Goal: Task Accomplishment & Management: Manage account settings

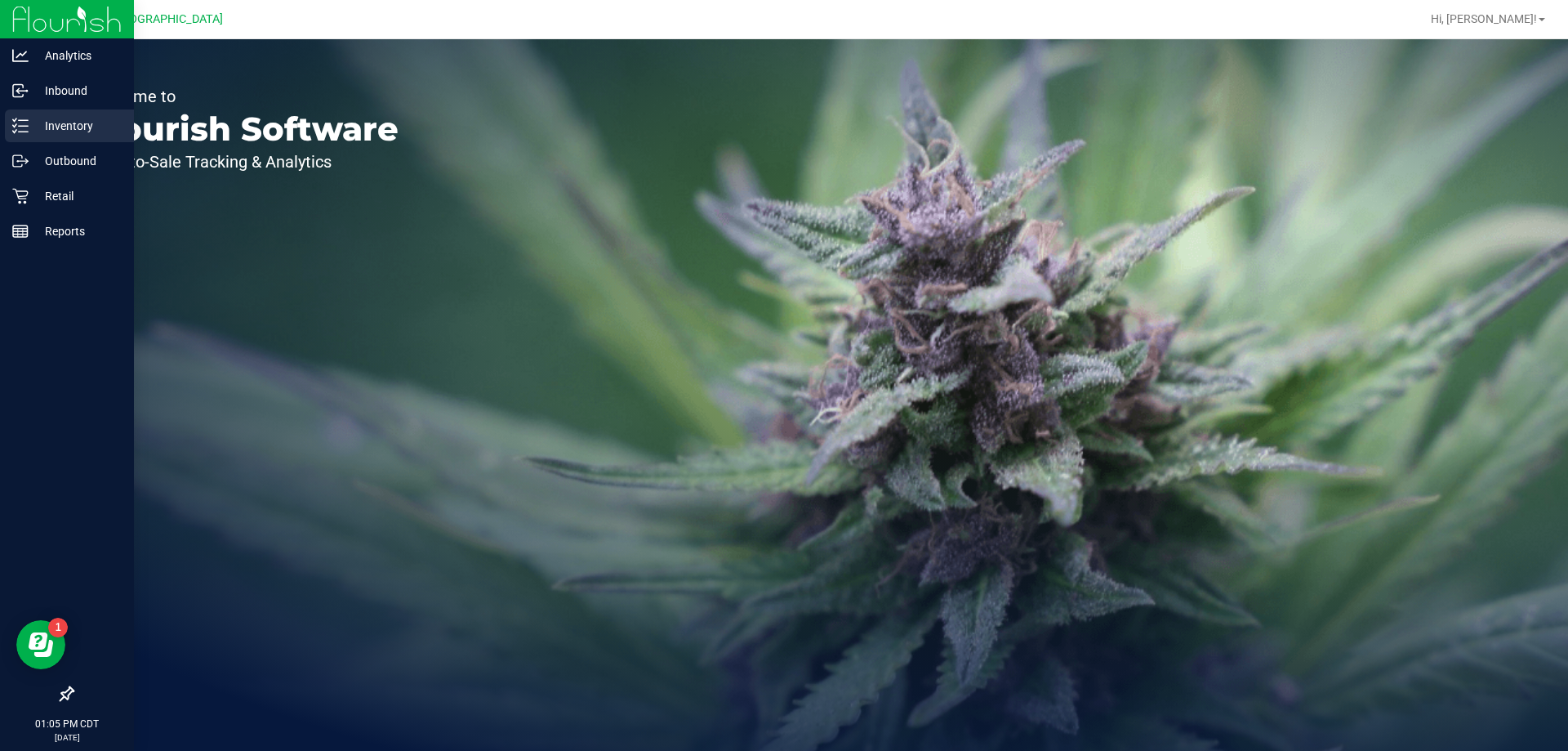
click at [15, 131] on icon at bounding box center [14, 131] width 3 height 3
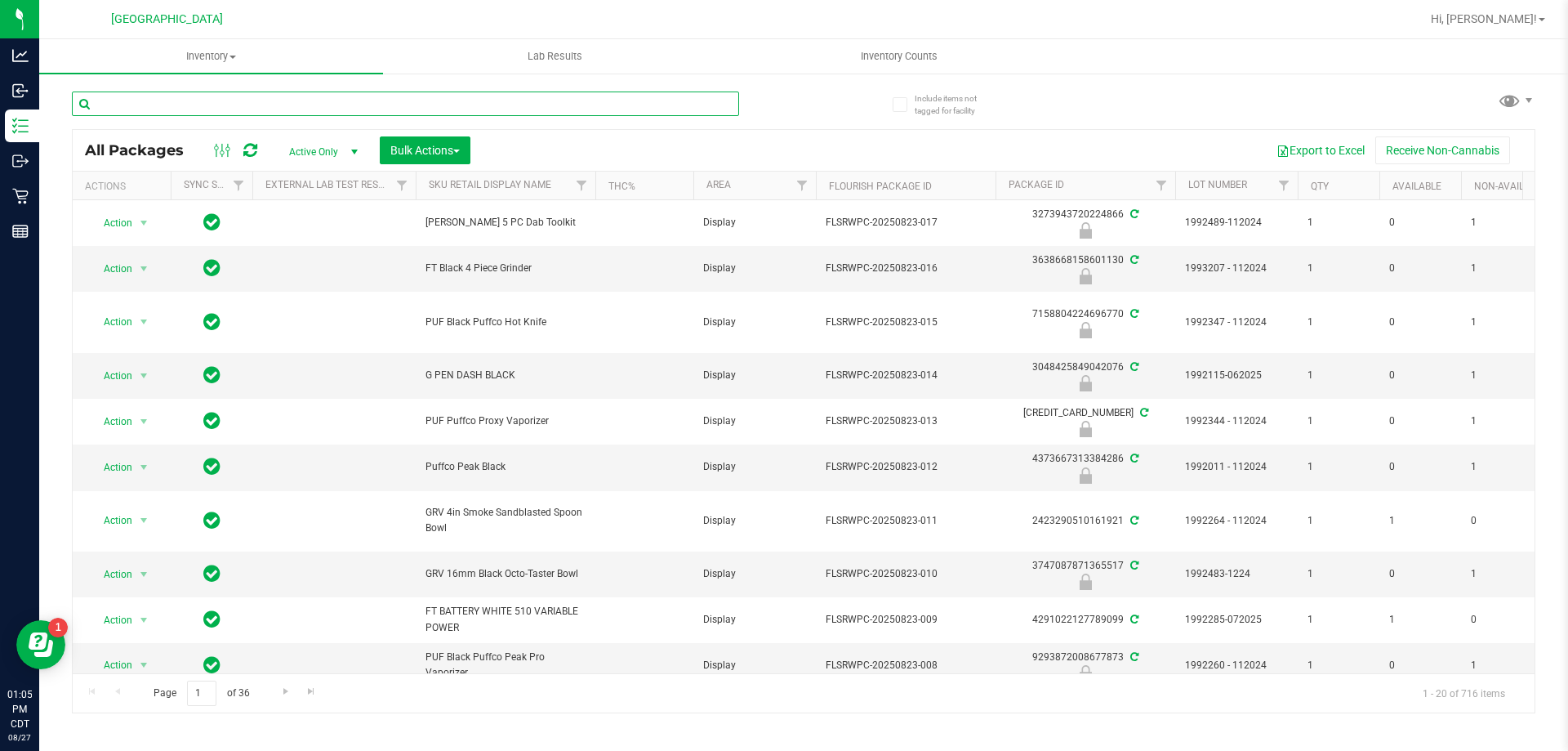
click at [200, 96] on input "text" at bounding box center [405, 104] width 667 height 25
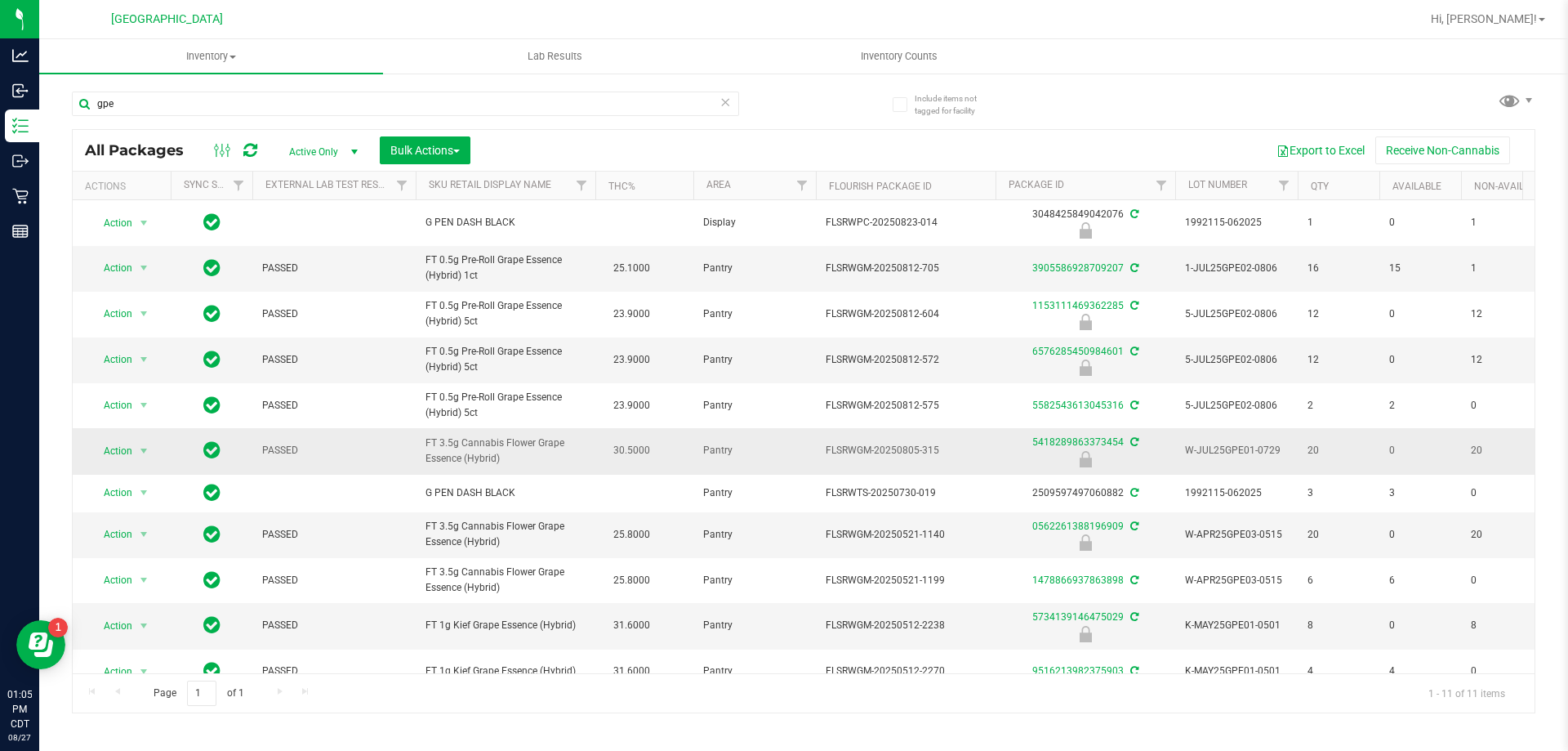
drag, startPoint x: 505, startPoint y: 461, endPoint x: 418, endPoint y: 443, distance: 88.8
click at [418, 443] on td "FT 3.5g Cannabis Flower Grape Essence (Hybrid)" at bounding box center [506, 451] width 180 height 46
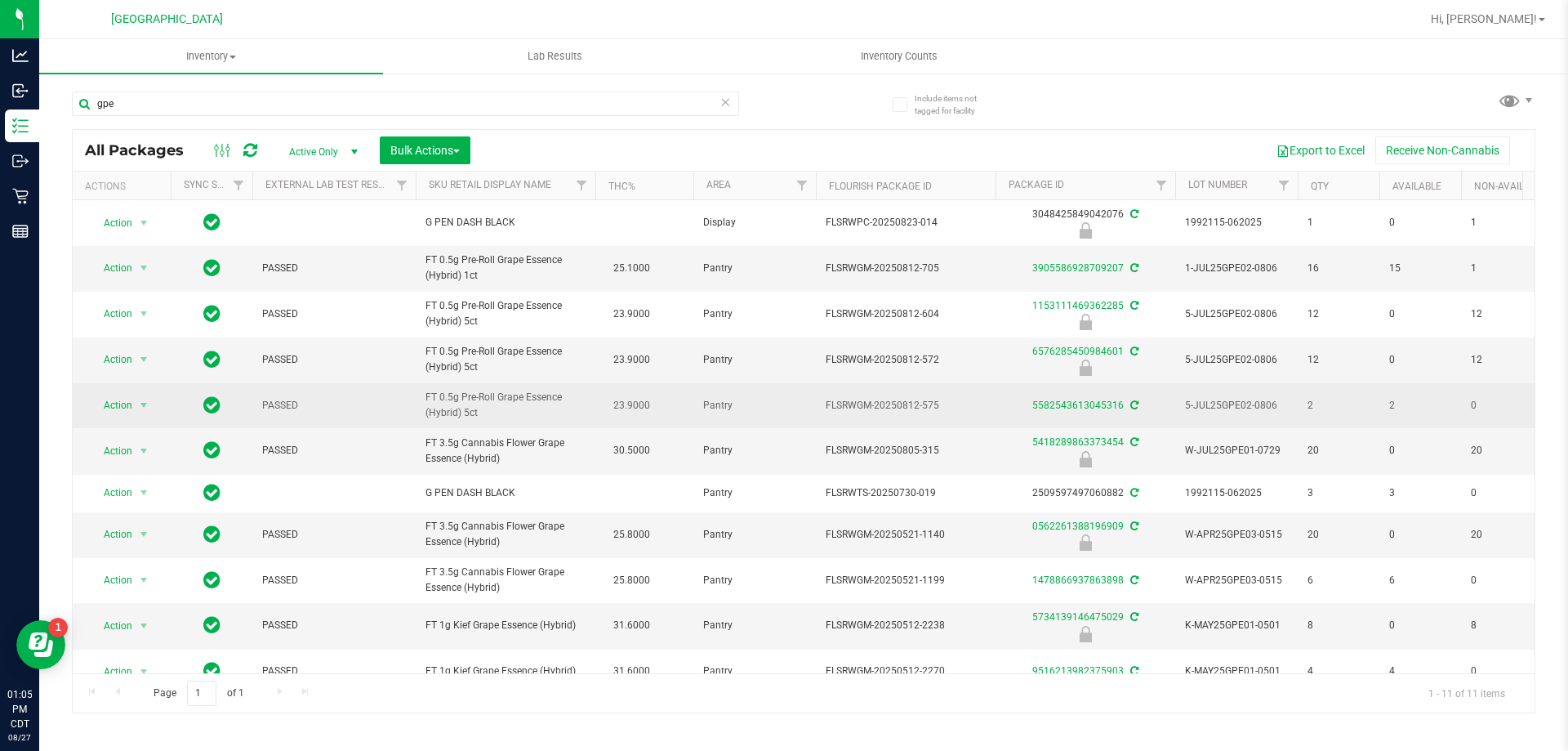
copy span "FT 3.5g Cannabis Flower Grape Essence (Hybrid)"
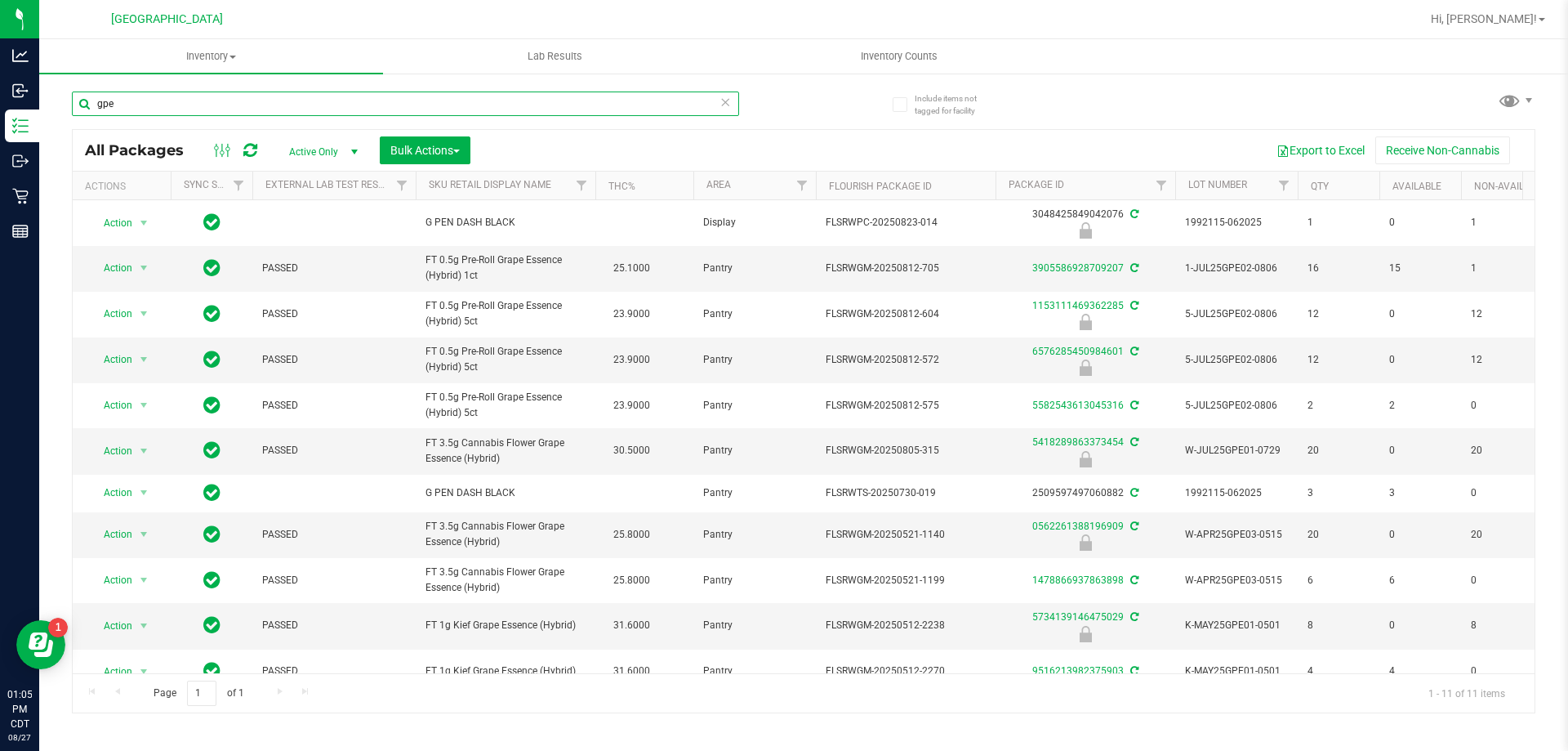
drag, startPoint x: 135, startPoint y: 100, endPoint x: 41, endPoint y: 102, distance: 94.0
click at [41, 102] on div "Include items not tagged for facility gpe All Packages Active Only Active Only …" at bounding box center [804, 320] width 1529 height 498
paste input "FT 3.5g Cannabis Flower Grape Essence (Hybrid)"
type input "FT 3.5g Cannabis Flower Grape Essence (Hybrid"
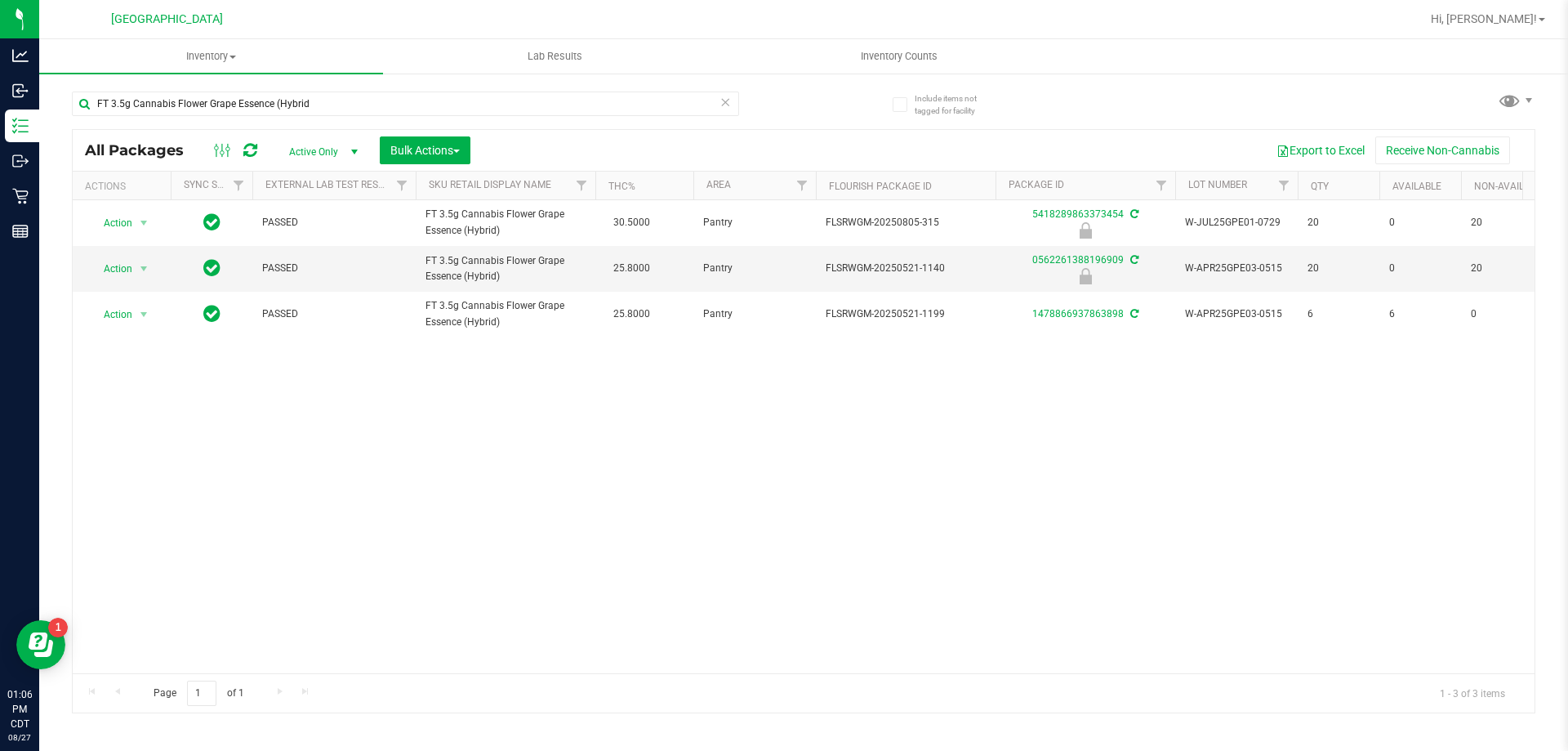
click at [429, 525] on div "Action Action Edit attributes Global inventory Locate package Package audit log…" at bounding box center [804, 436] width 1462 height 473
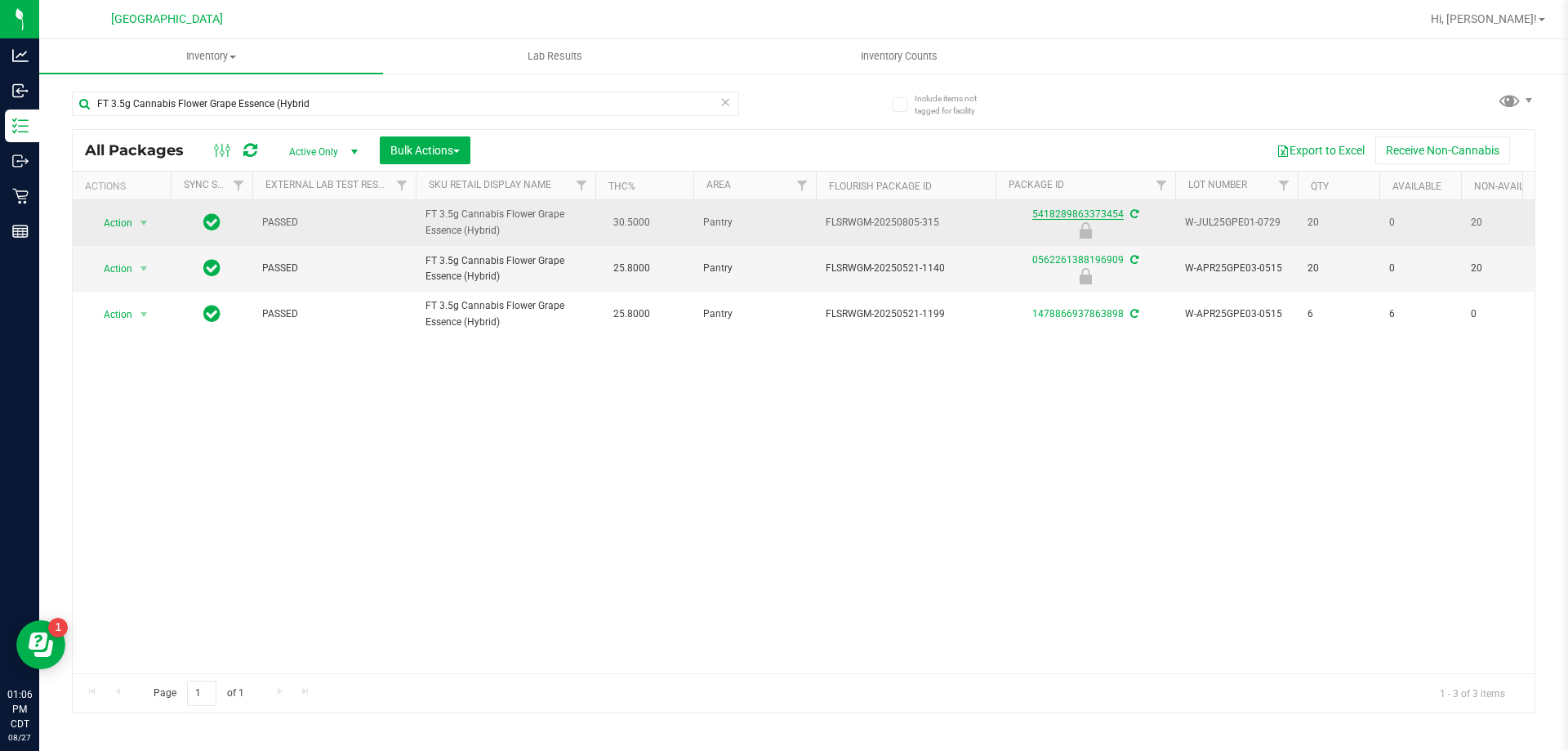
click at [1054, 214] on link "5418289863373454" at bounding box center [1078, 214] width 92 height 11
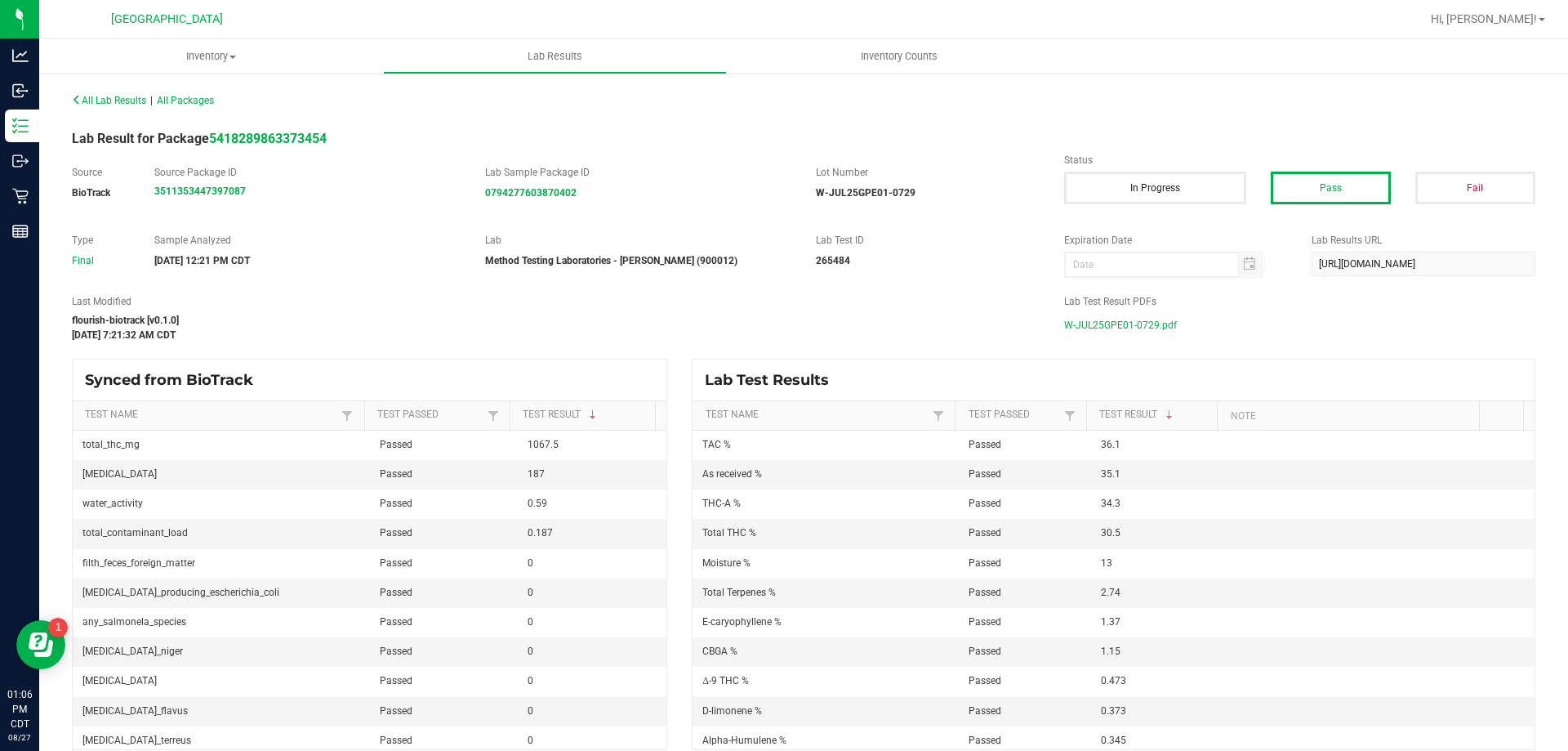
click at [1115, 321] on span "W-JUL25GPE01-0729.pdf" at bounding box center [1120, 325] width 113 height 25
drag, startPoint x: 1528, startPoint y: 14, endPoint x: 1511, endPoint y: 30, distance: 23.3
click at [1527, 16] on span "Hi, [PERSON_NAME]!" at bounding box center [1484, 19] width 106 height 13
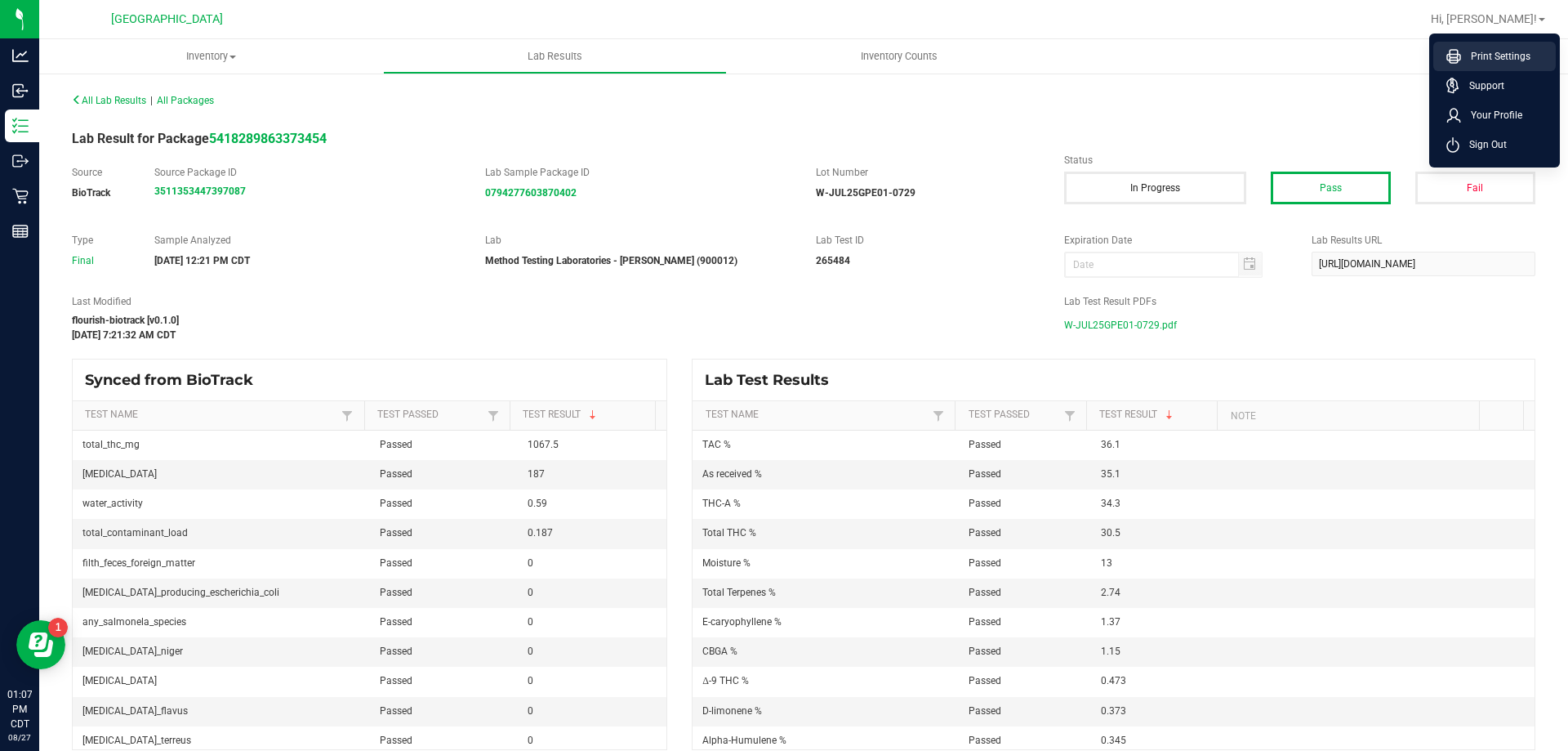
click at [1459, 53] on icon at bounding box center [1453, 55] width 14 height 14
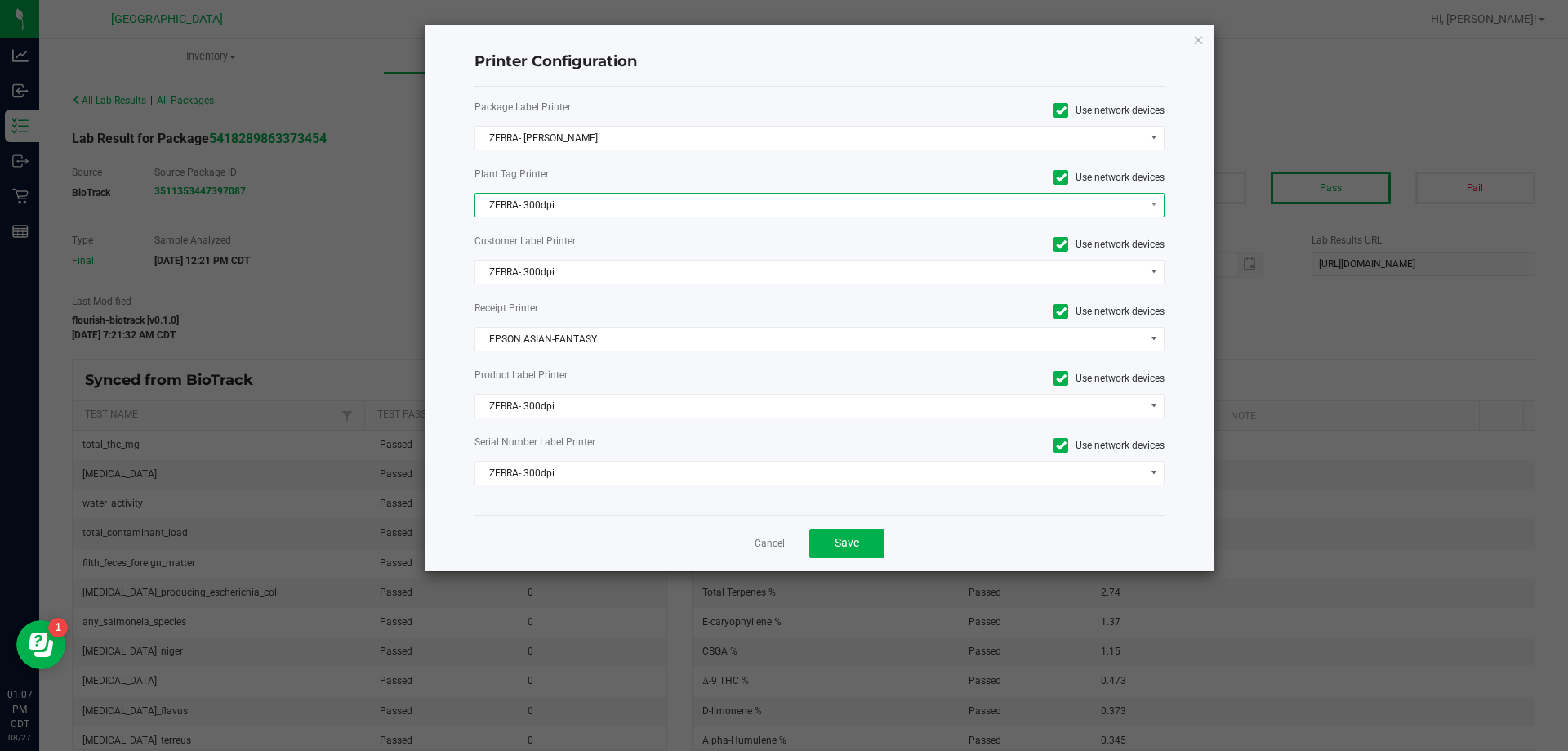
click at [606, 213] on span "ZEBRA- 300dpi" at bounding box center [809, 205] width 669 height 23
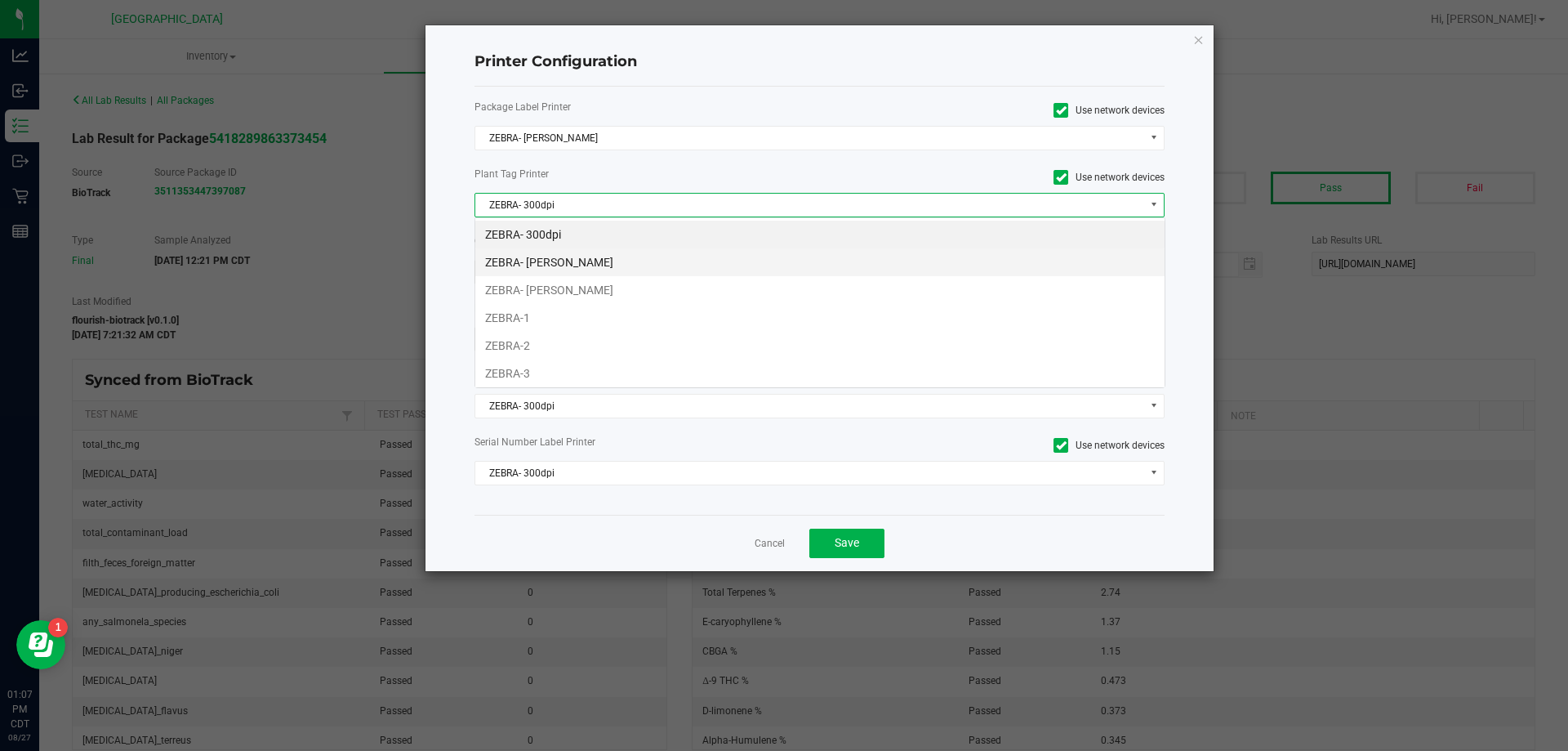
scroll to position [25, 690]
click at [601, 266] on li "ZEBRA- [PERSON_NAME]" at bounding box center [820, 262] width 690 height 28
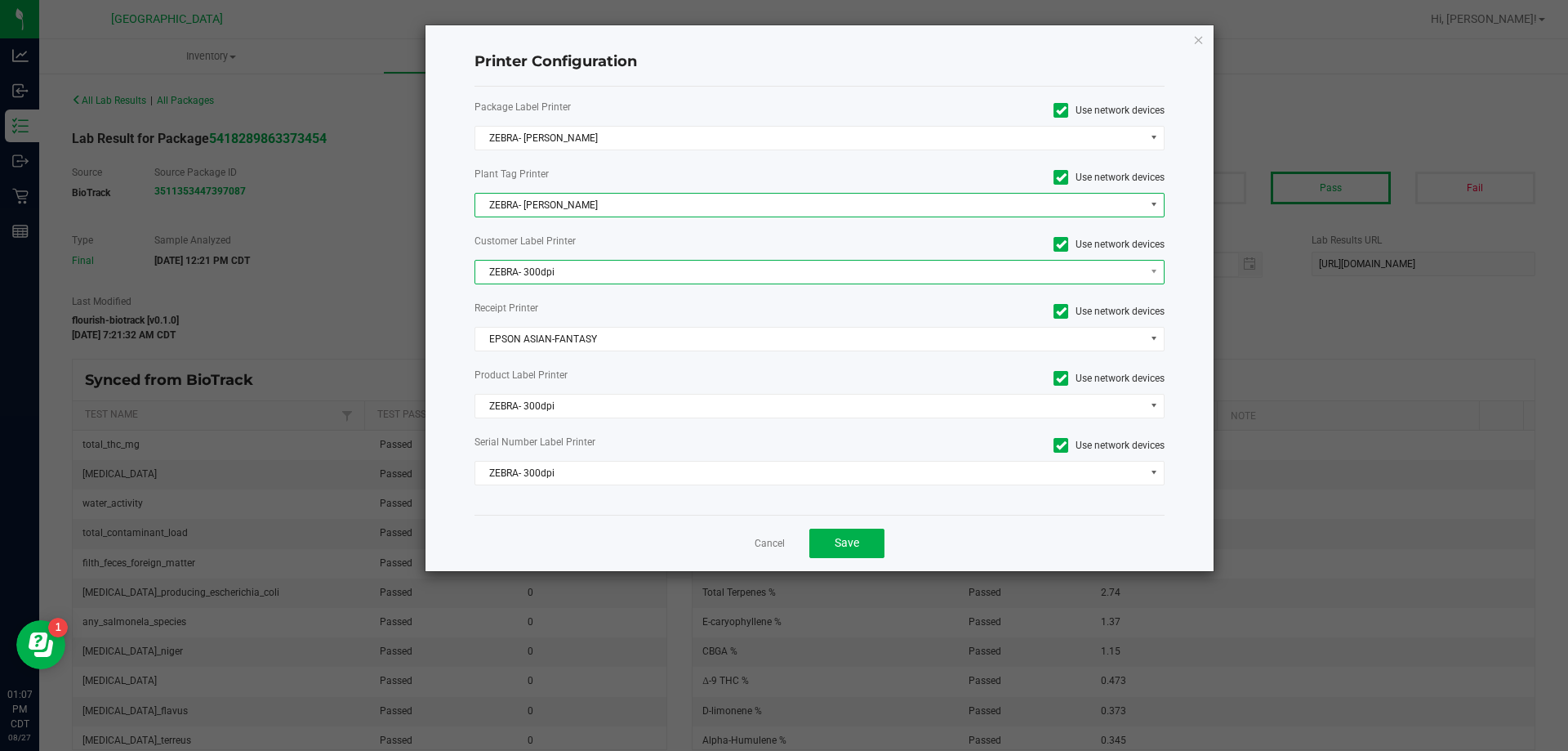
click at [594, 282] on span "ZEBRA- 300dpi" at bounding box center [809, 272] width 669 height 23
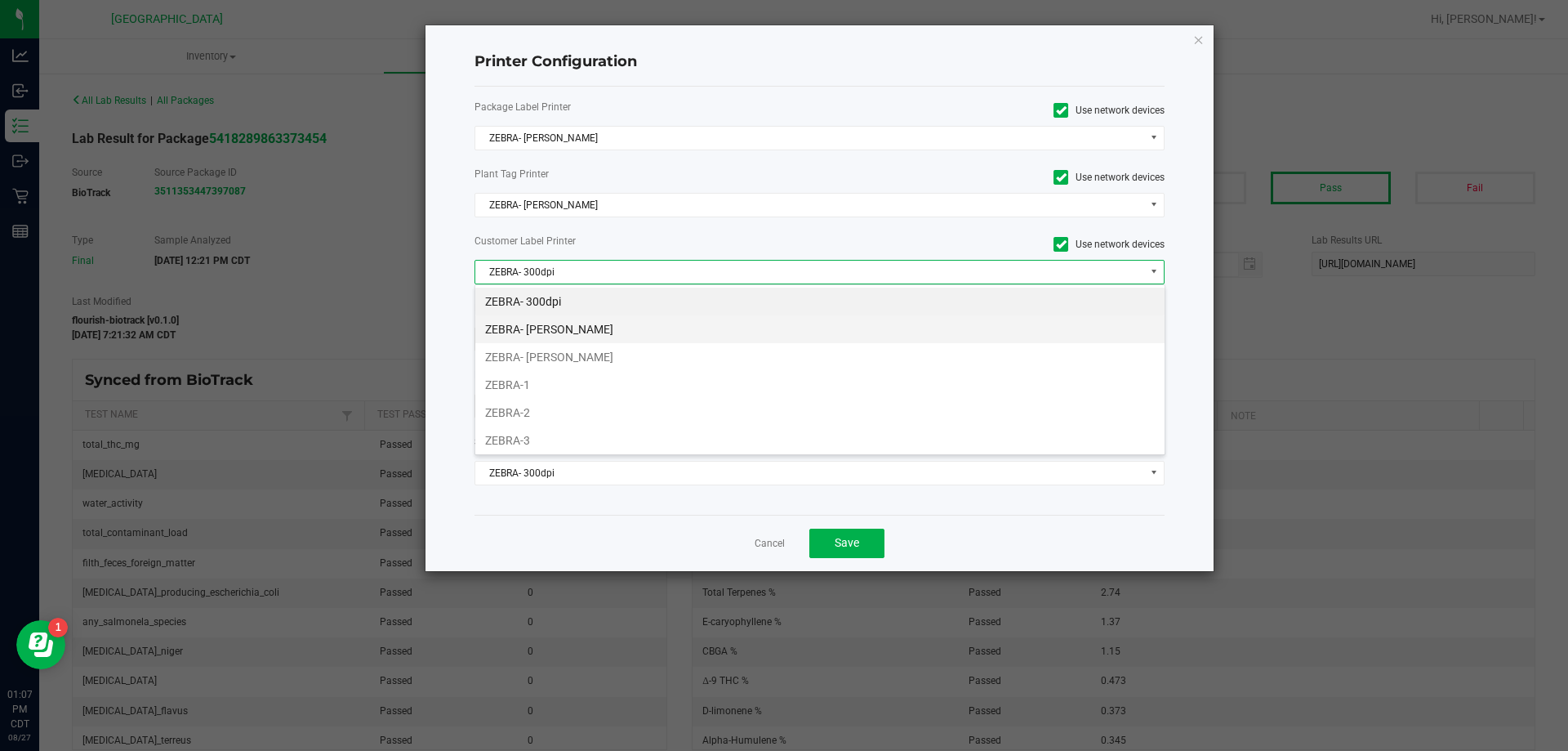
click at [584, 331] on li "ZEBRA- [PERSON_NAME]" at bounding box center [820, 329] width 690 height 28
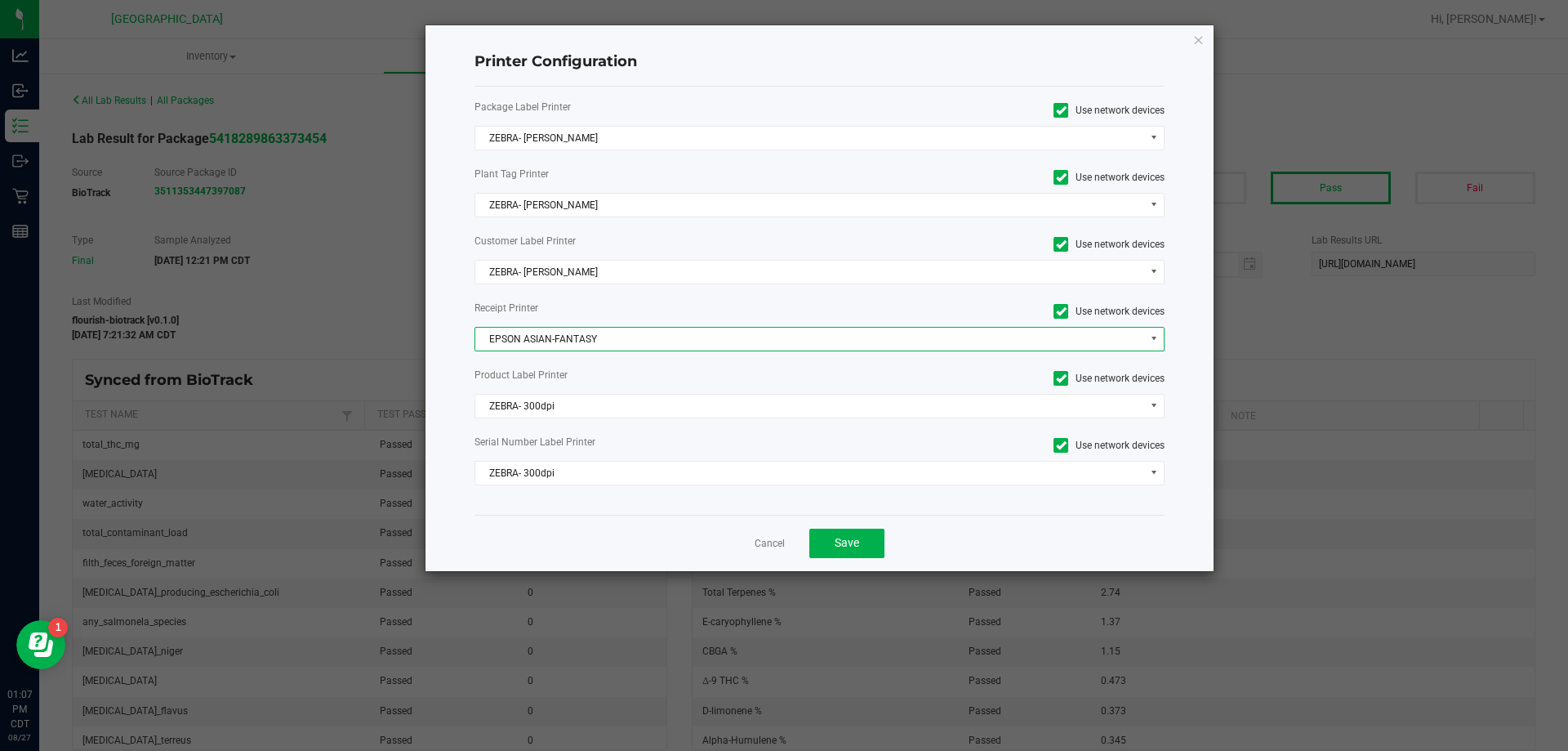
click at [593, 348] on span "EPSON ASIAN-FANTASY" at bounding box center [809, 339] width 669 height 23
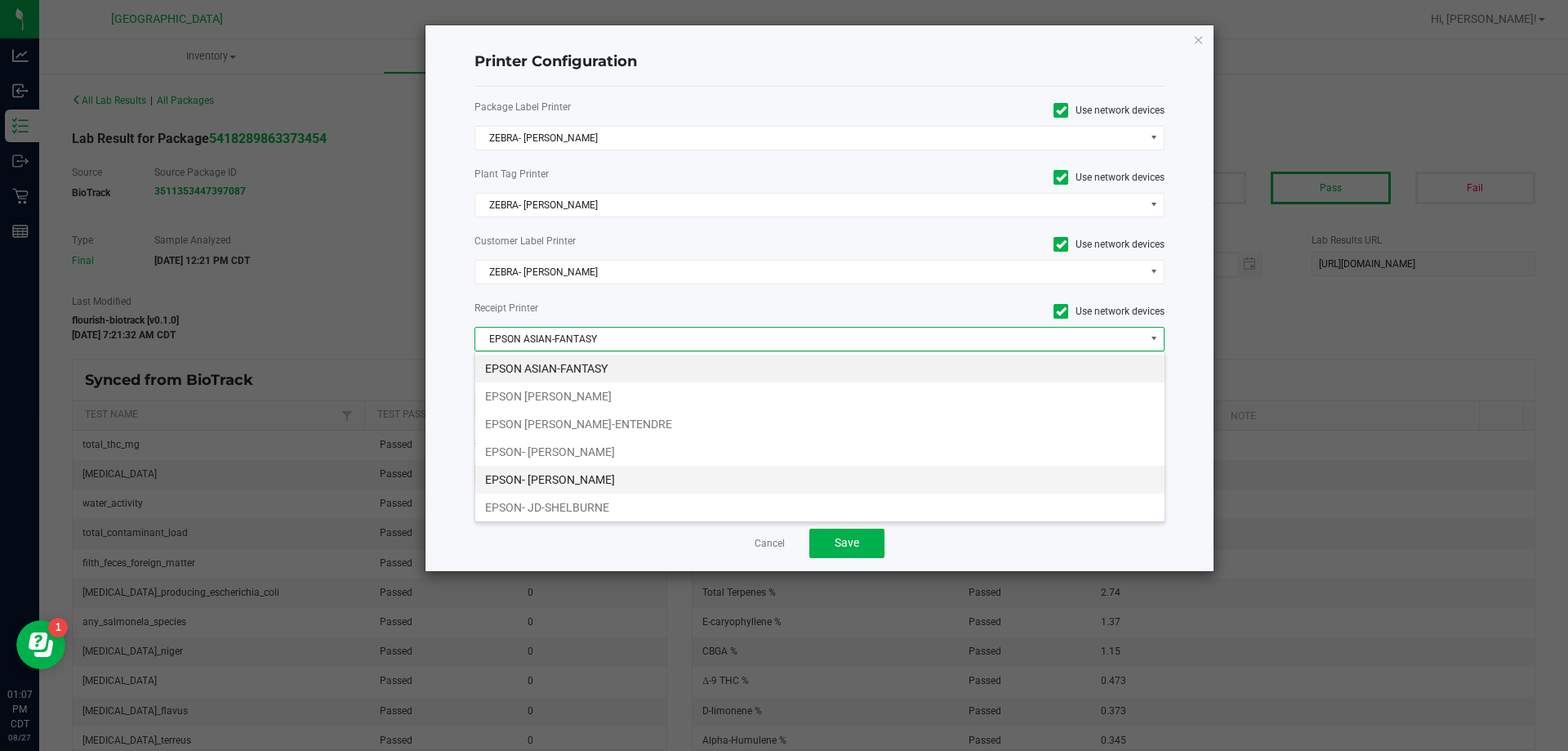
click at [593, 477] on li "EPSON- [PERSON_NAME]" at bounding box center [820, 479] width 690 height 28
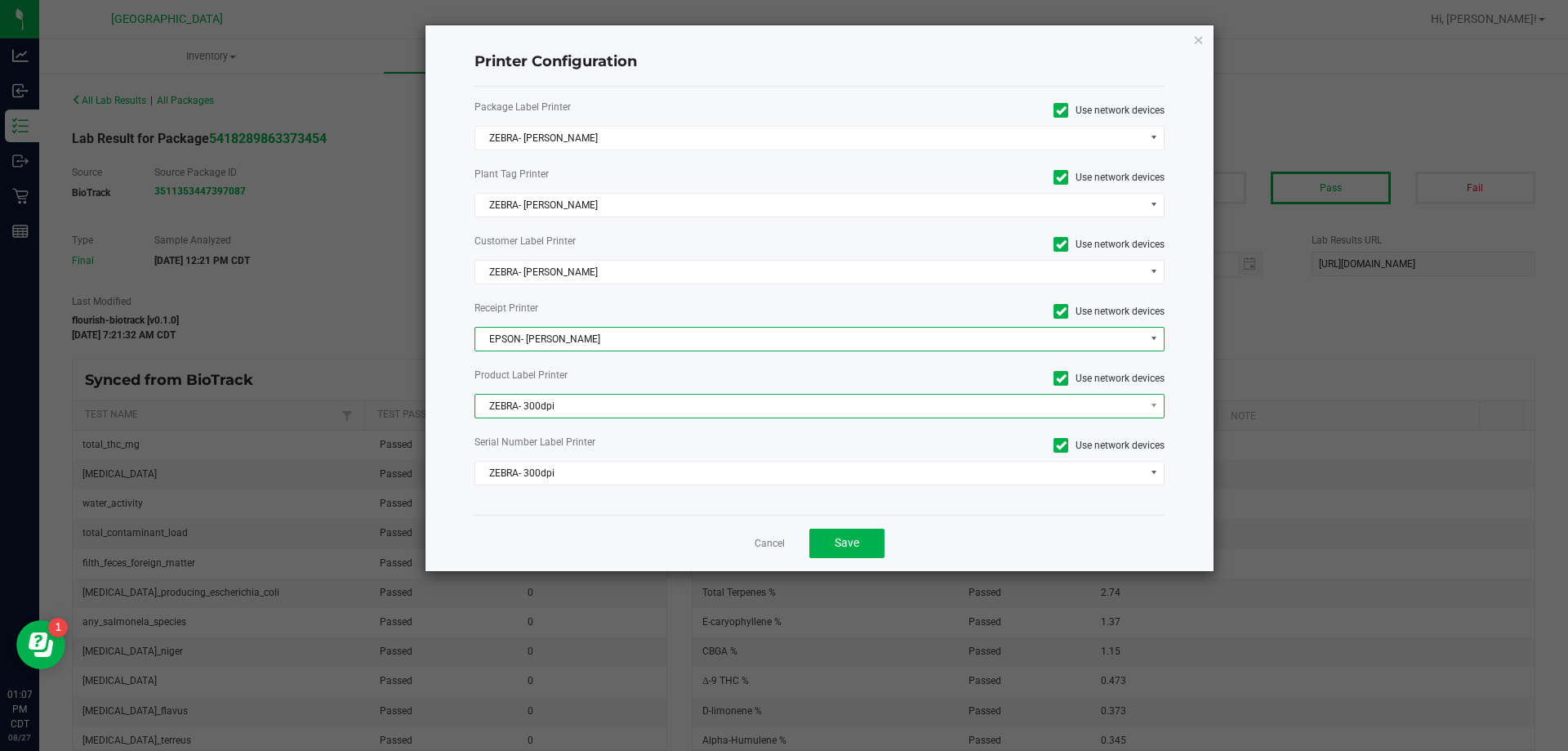
click at [583, 409] on span "ZEBRA- 300dpi" at bounding box center [809, 406] width 669 height 23
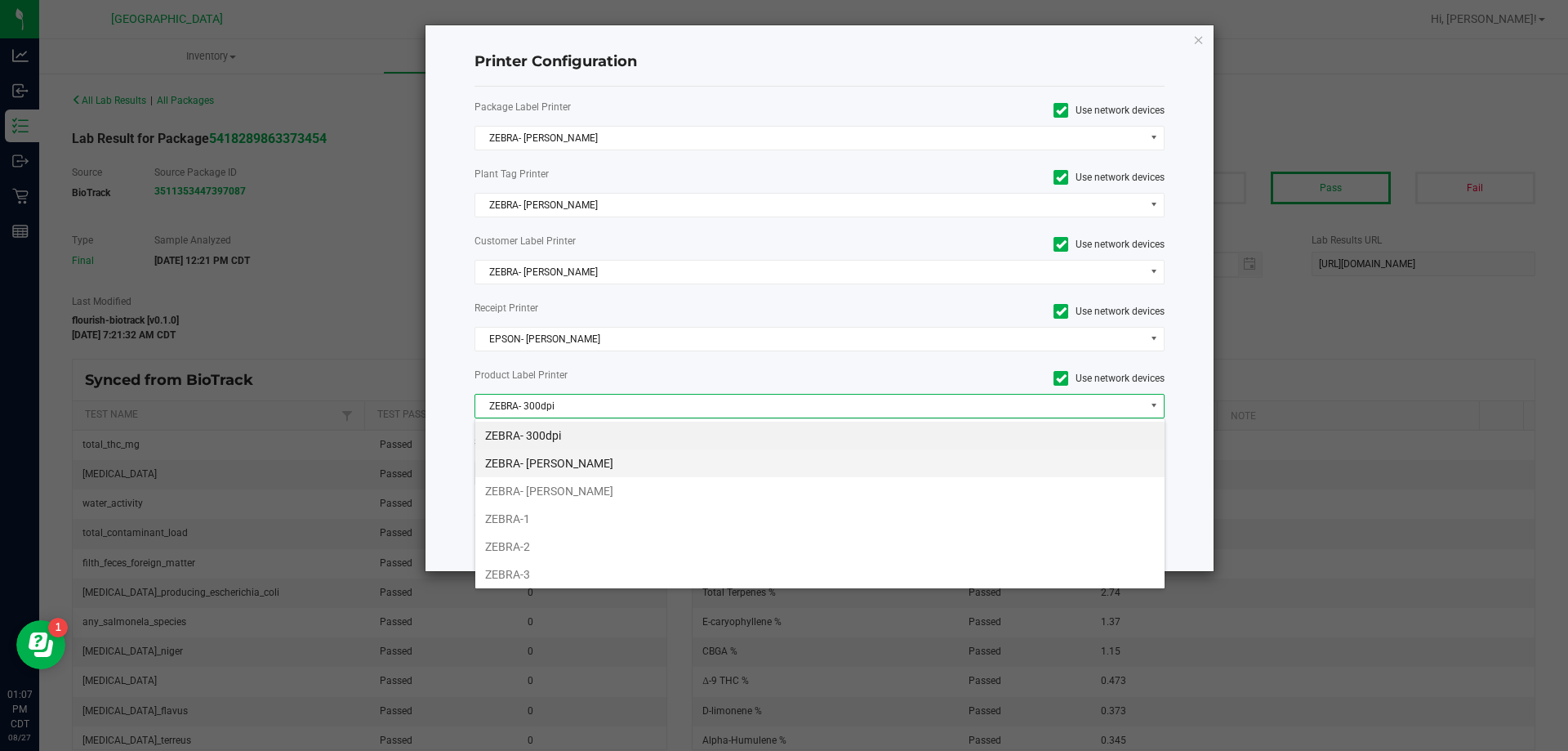
click at [589, 463] on li "ZEBRA- [PERSON_NAME]" at bounding box center [820, 463] width 690 height 28
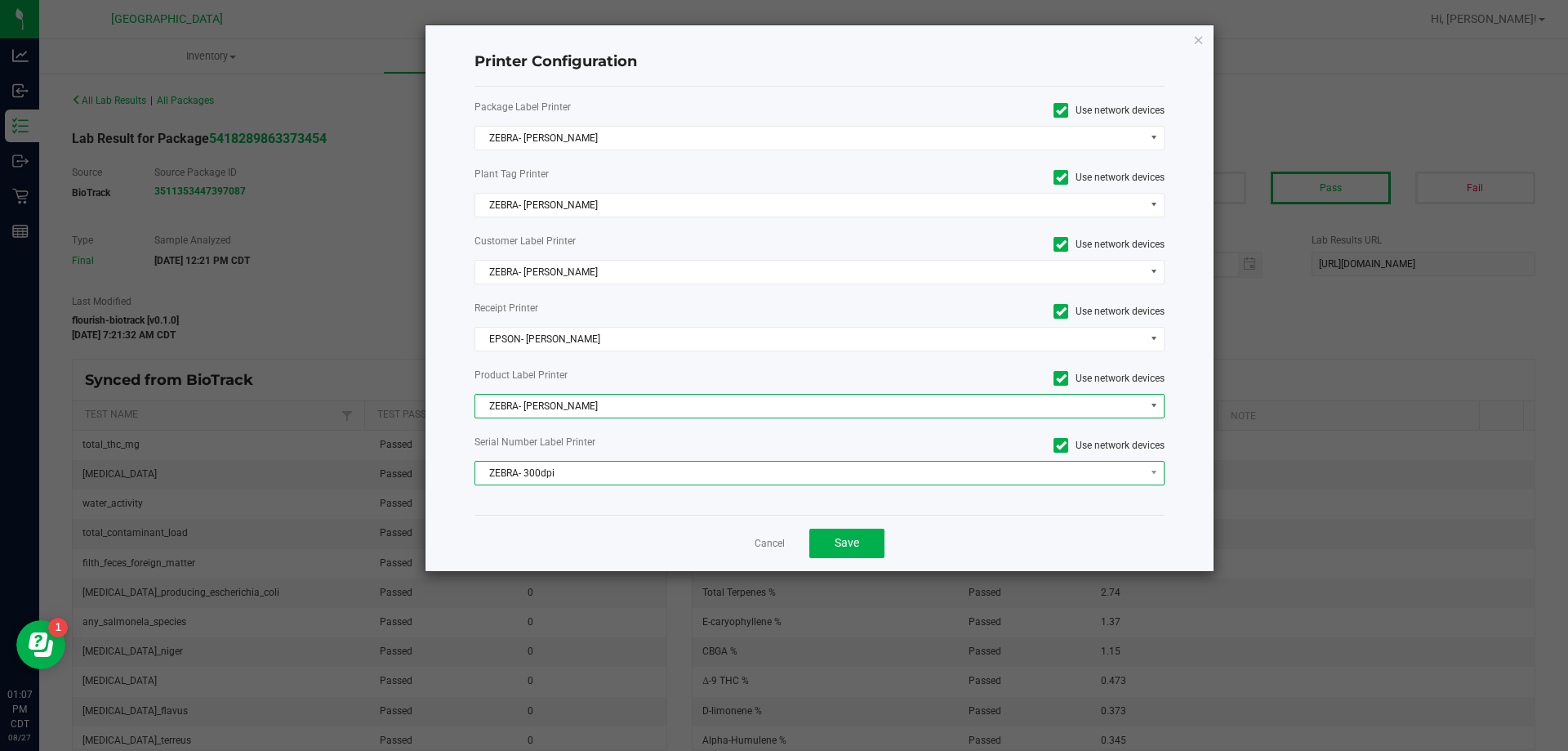
click at [593, 470] on span "ZEBRA- 300dpi" at bounding box center [809, 473] width 669 height 23
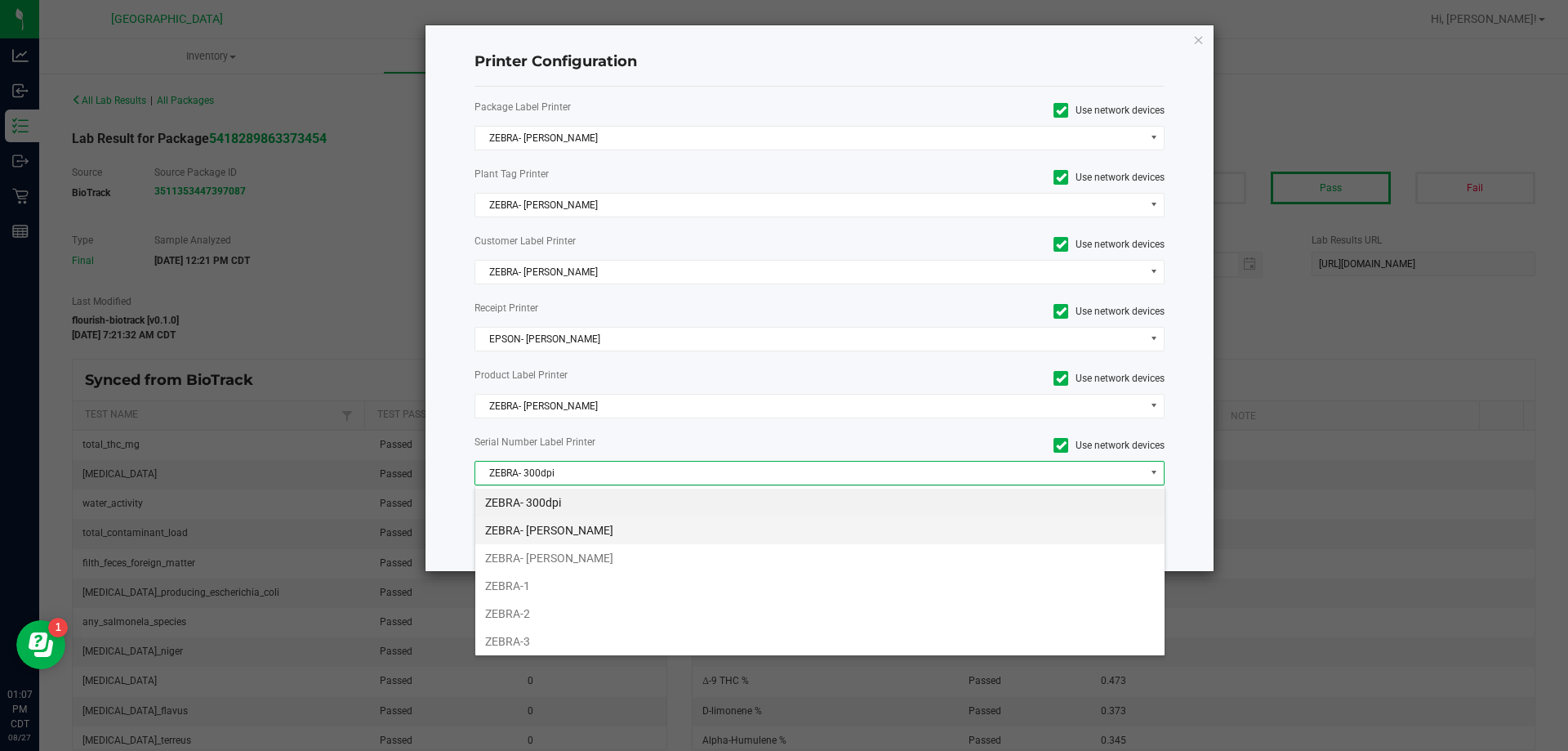
click at [593, 527] on li "ZEBRA- [PERSON_NAME]" at bounding box center [820, 530] width 690 height 28
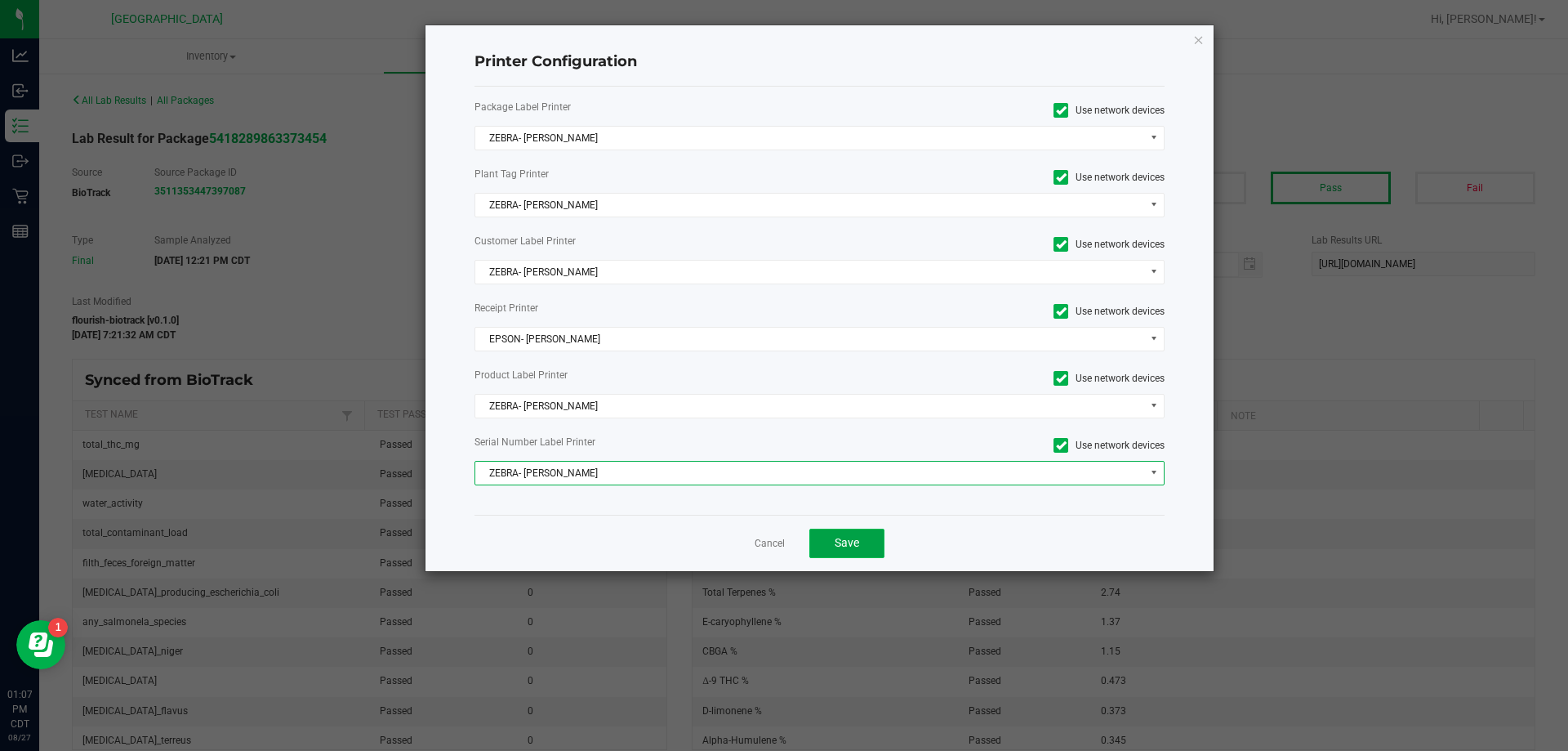
click at [835, 545] on span "Save" at bounding box center [847, 542] width 25 height 13
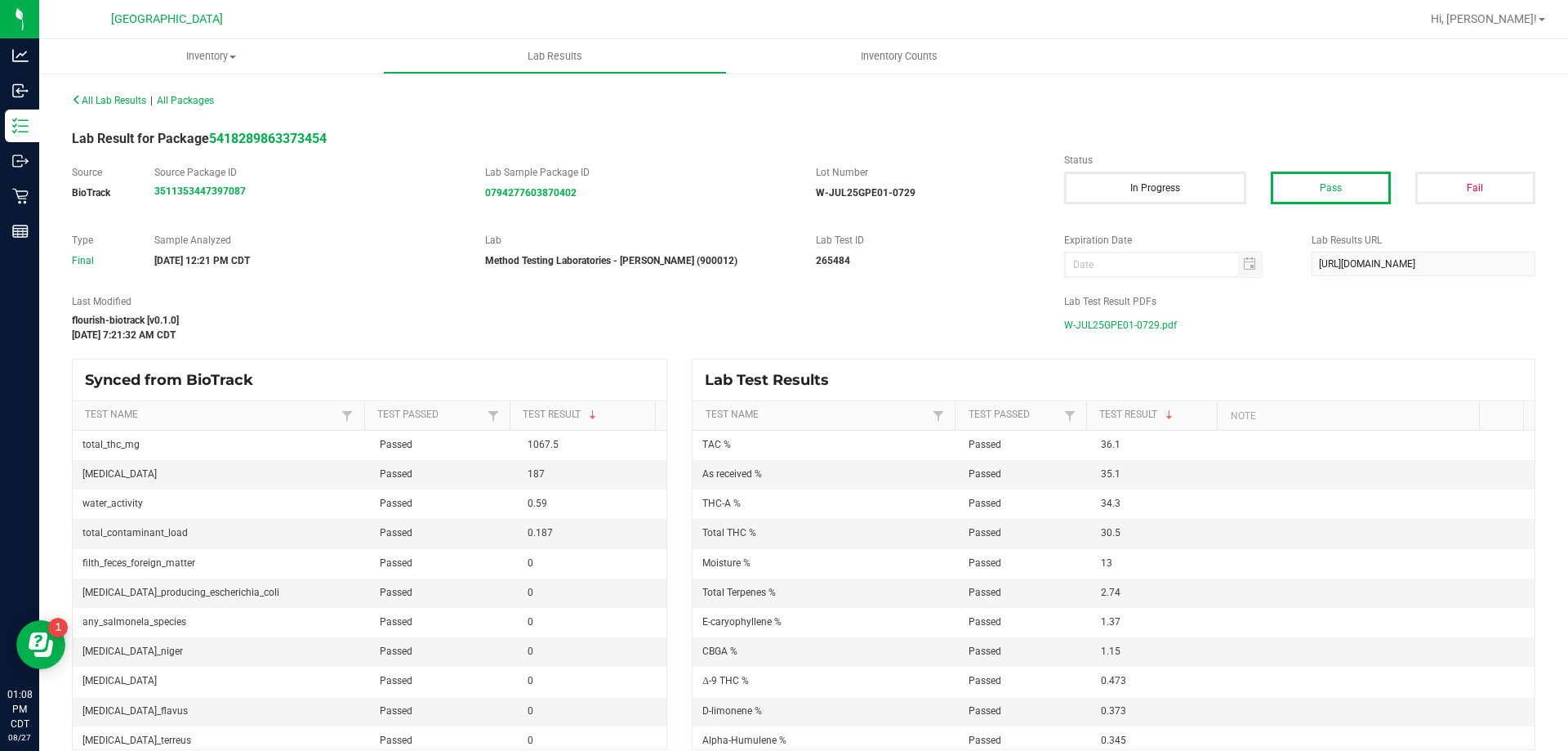
click at [305, 249] on div "Sample Analyzed [DATE] 12:21 PM CDT" at bounding box center [308, 250] width 331 height 35
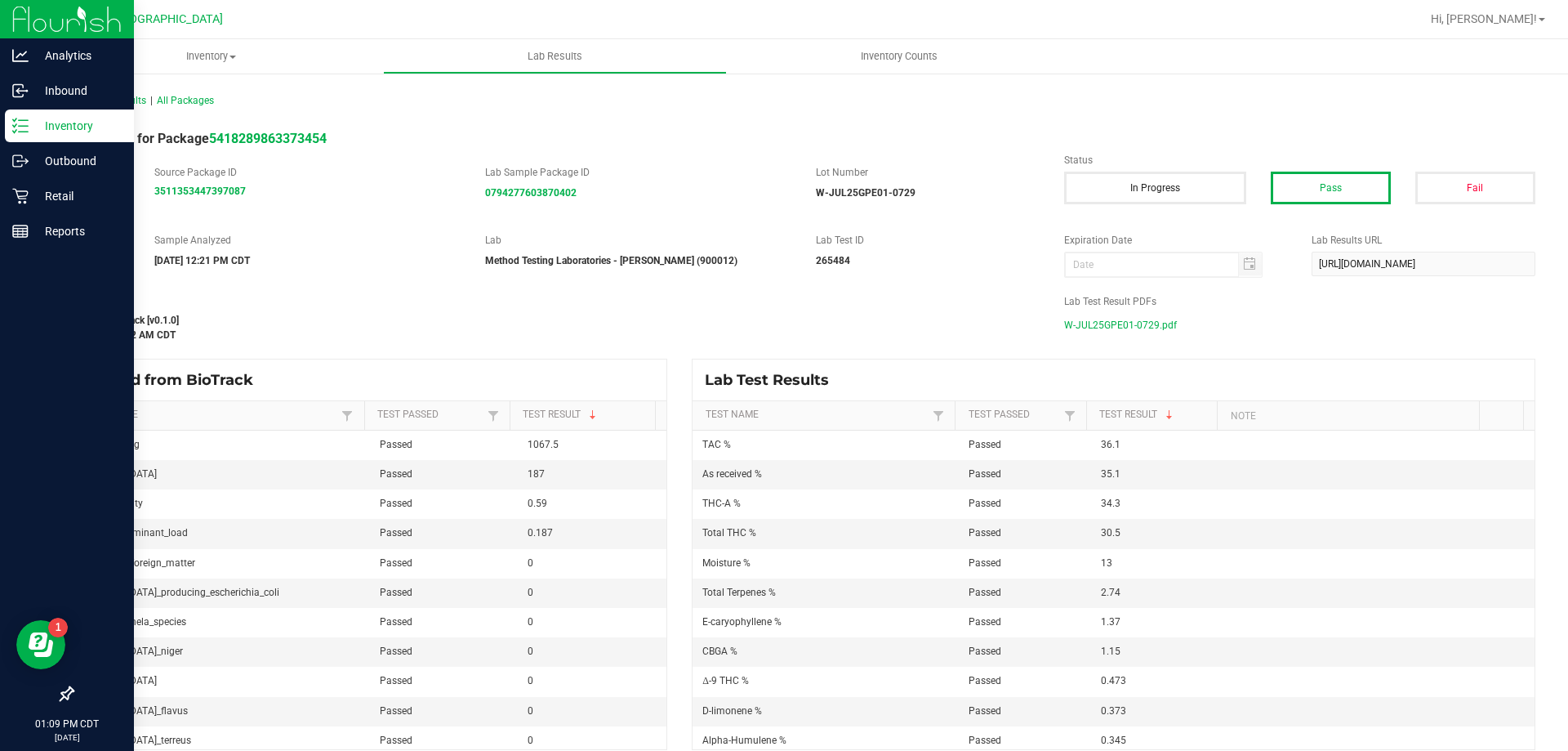
click at [29, 120] on p "Inventory" at bounding box center [77, 125] width 98 height 19
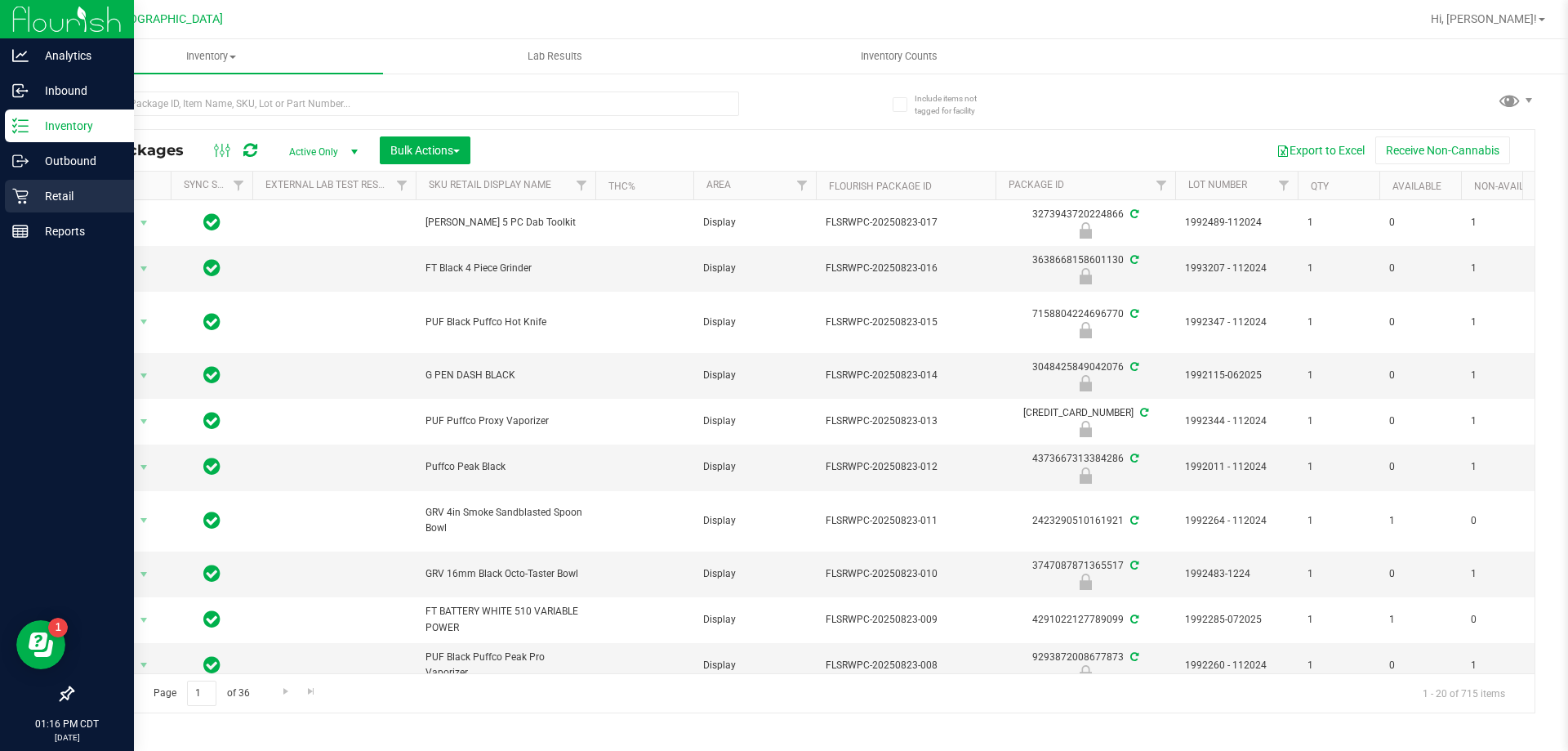
click at [50, 207] on div "Retail" at bounding box center [69, 196] width 129 height 33
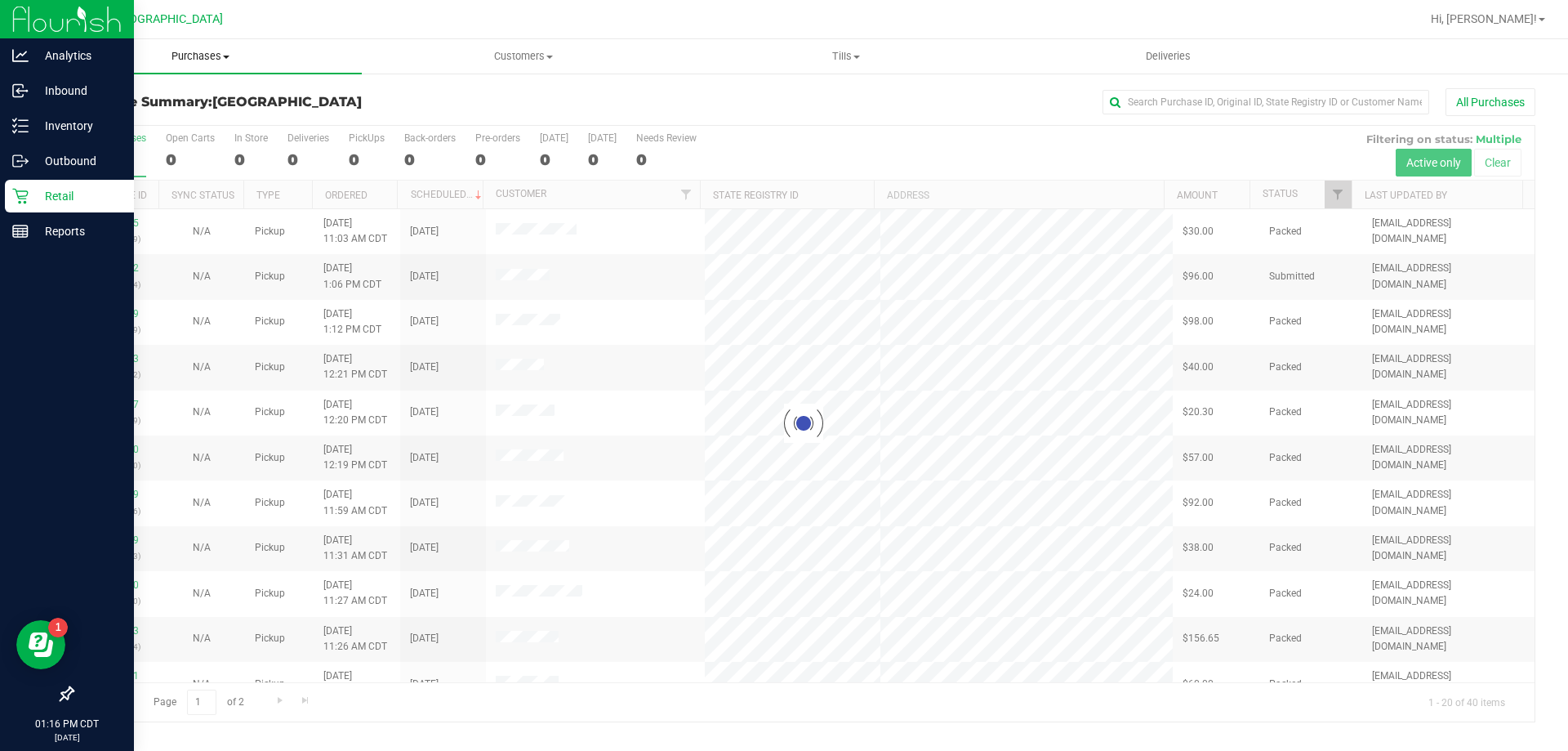
click at [192, 53] on span "Purchases" at bounding box center [200, 55] width 322 height 14
click at [196, 110] on li "Fulfillment" at bounding box center [200, 119] width 322 height 19
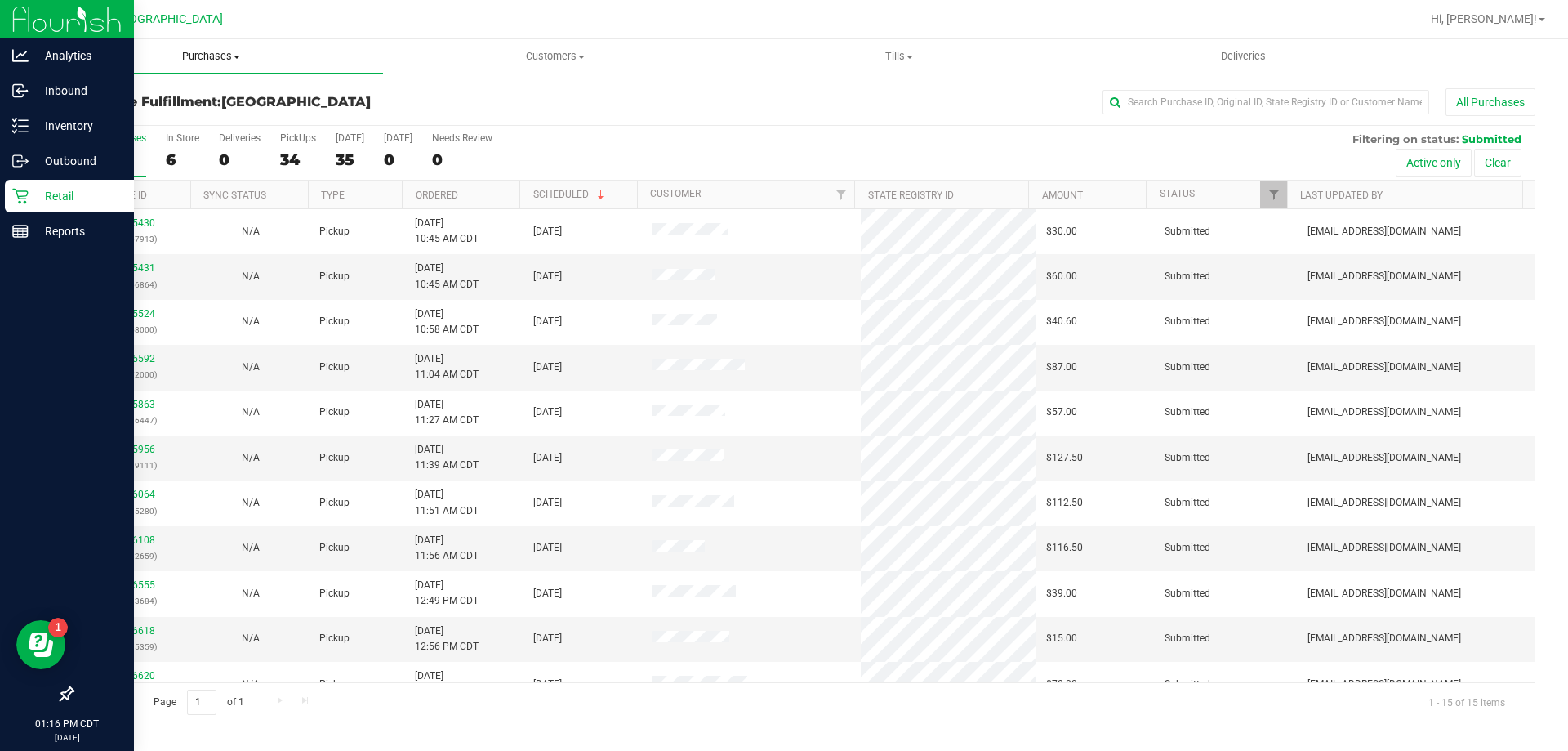
click at [195, 55] on span "Purchases" at bounding box center [210, 55] width 343 height 14
click at [196, 115] on li "Fulfillment" at bounding box center [210, 119] width 343 height 19
click at [499, 192] on th "Ordered" at bounding box center [460, 195] width 118 height 29
click at [133, 268] on link "11855431" at bounding box center [132, 268] width 46 height 11
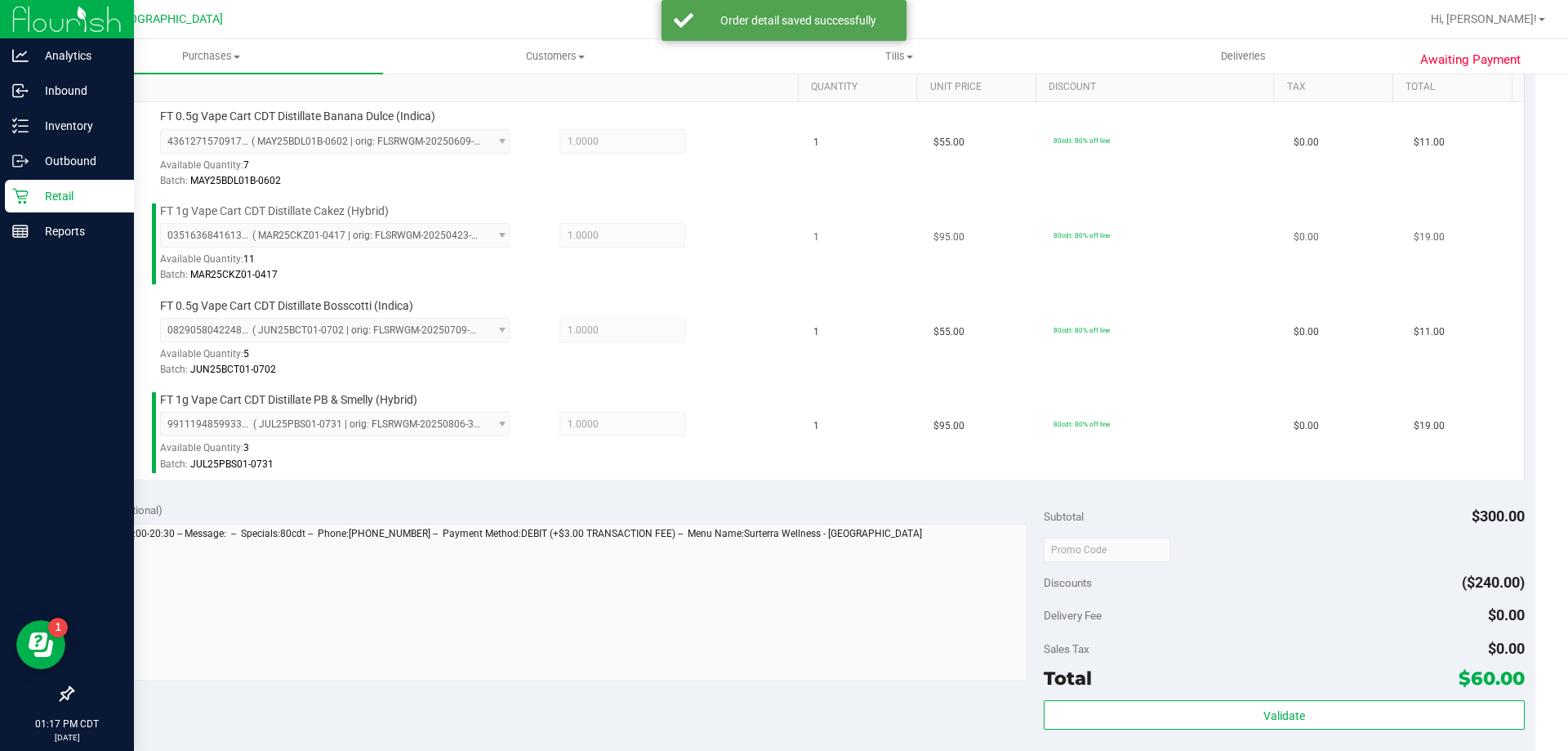
scroll to position [653, 0]
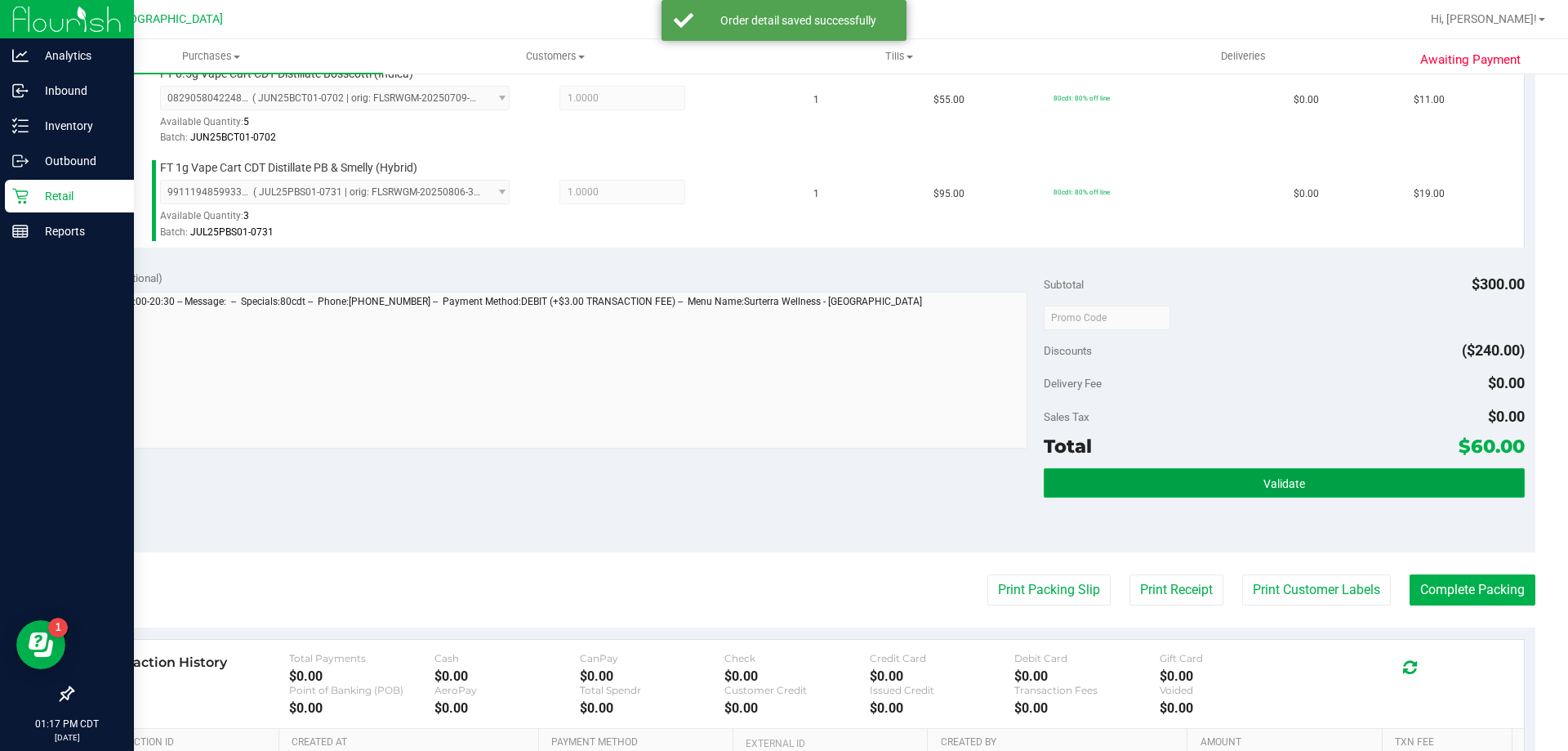
click at [1154, 474] on button "Validate" at bounding box center [1284, 482] width 480 height 30
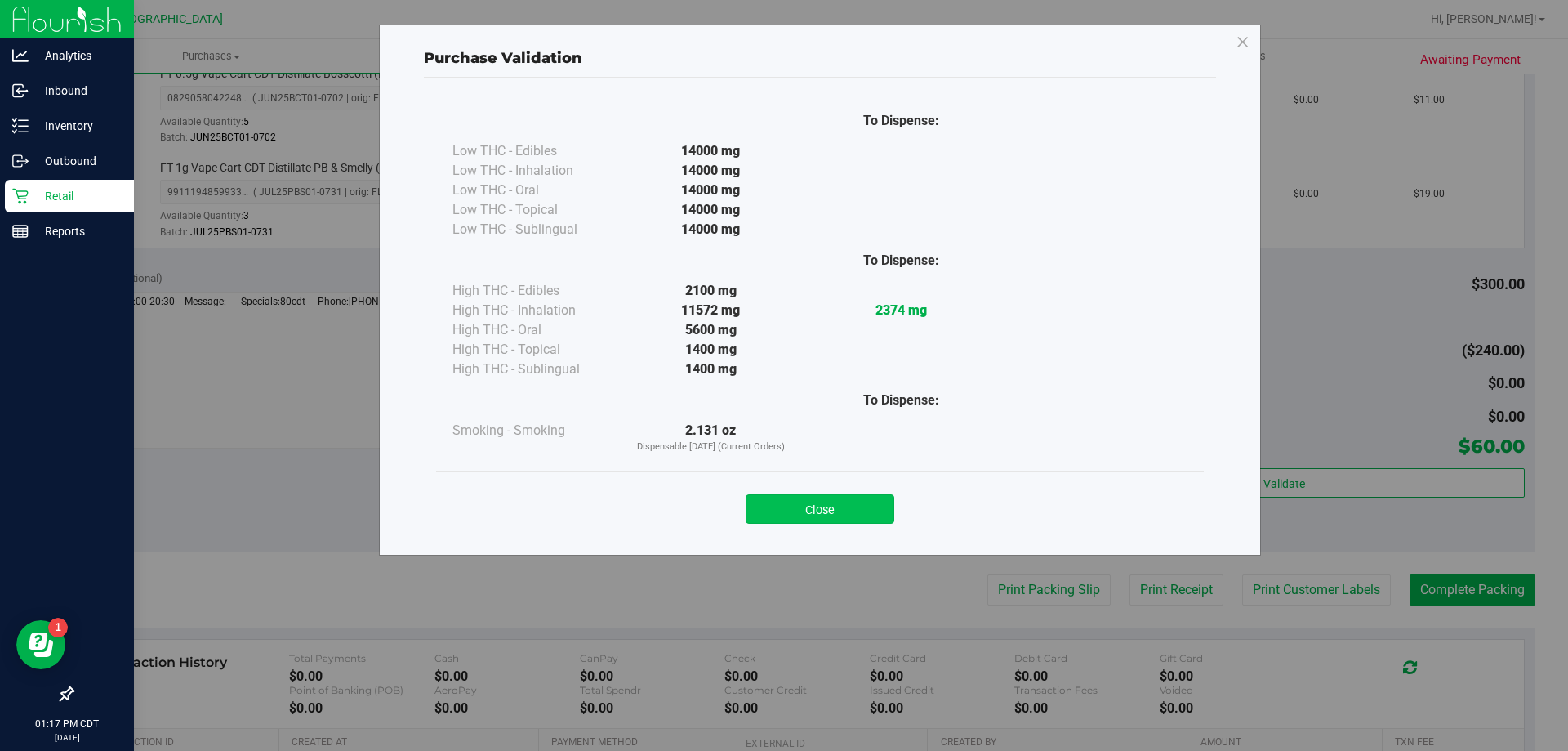
click at [833, 511] on button "Close" at bounding box center [819, 508] width 148 height 30
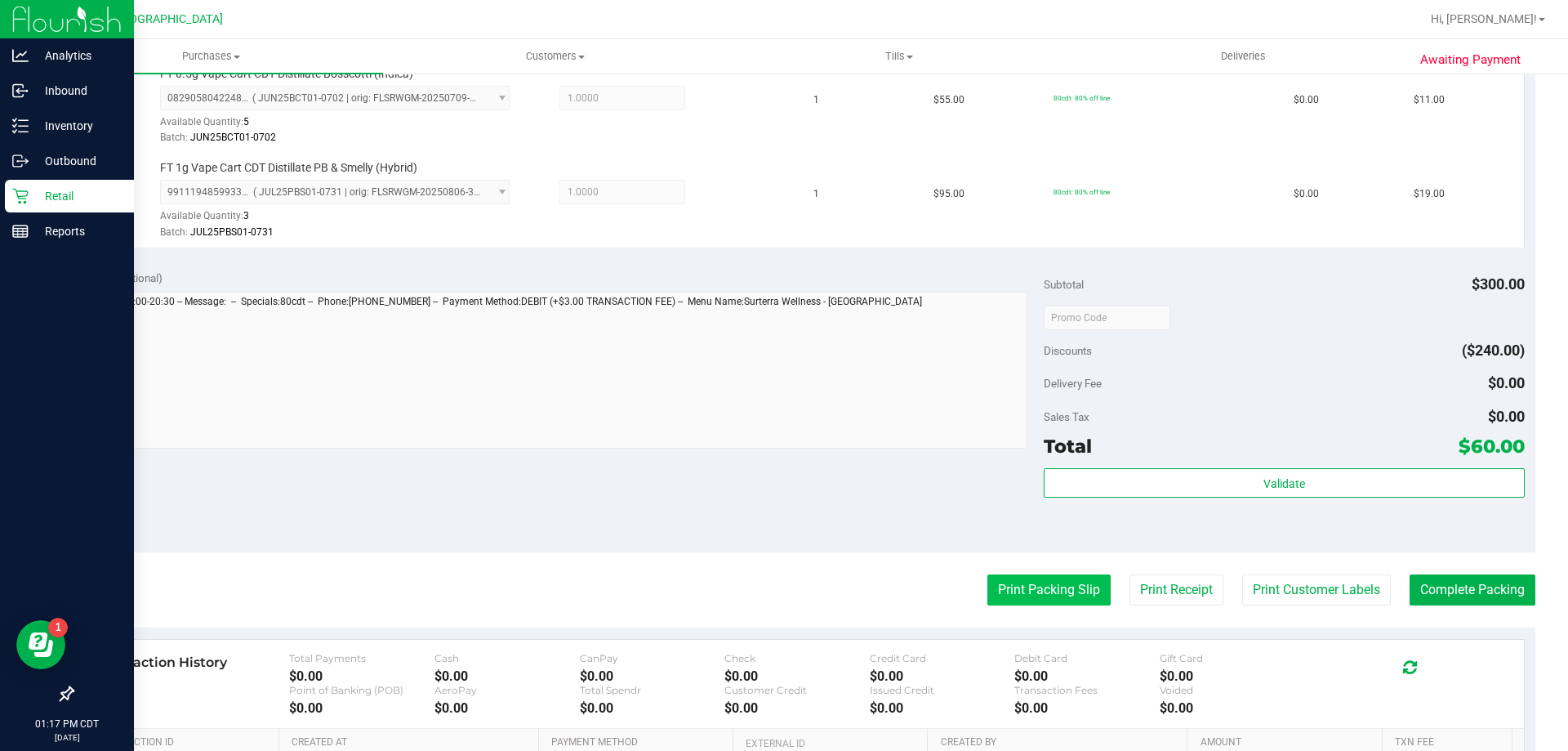
click at [1005, 575] on button "Print Packing Slip" at bounding box center [1049, 589] width 123 height 31
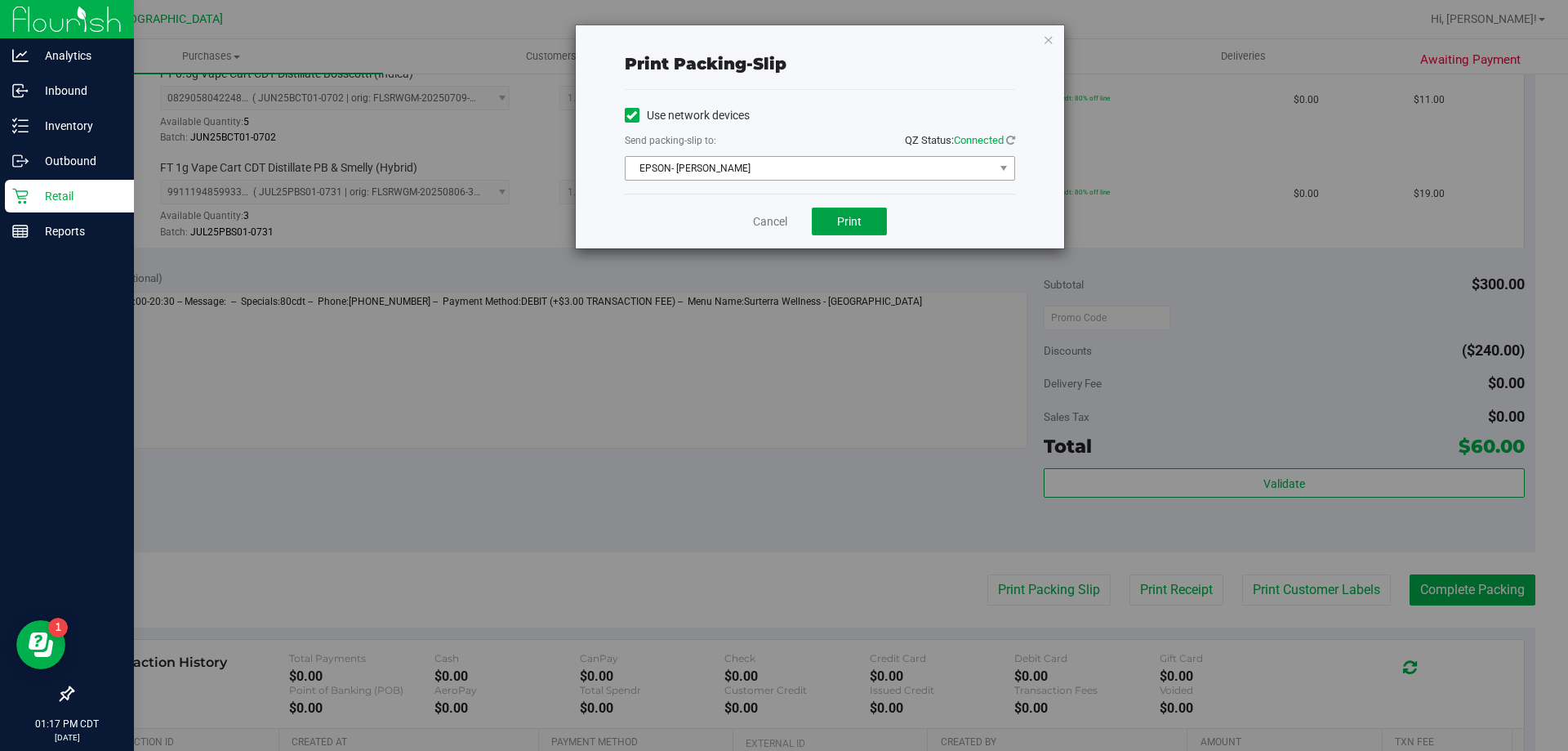
drag, startPoint x: 824, startPoint y: 222, endPoint x: 828, endPoint y: 176, distance: 46.2
click at [824, 193] on div "Cancel Print" at bounding box center [820, 220] width 390 height 55
click at [834, 208] on button "Print" at bounding box center [850, 221] width 76 height 28
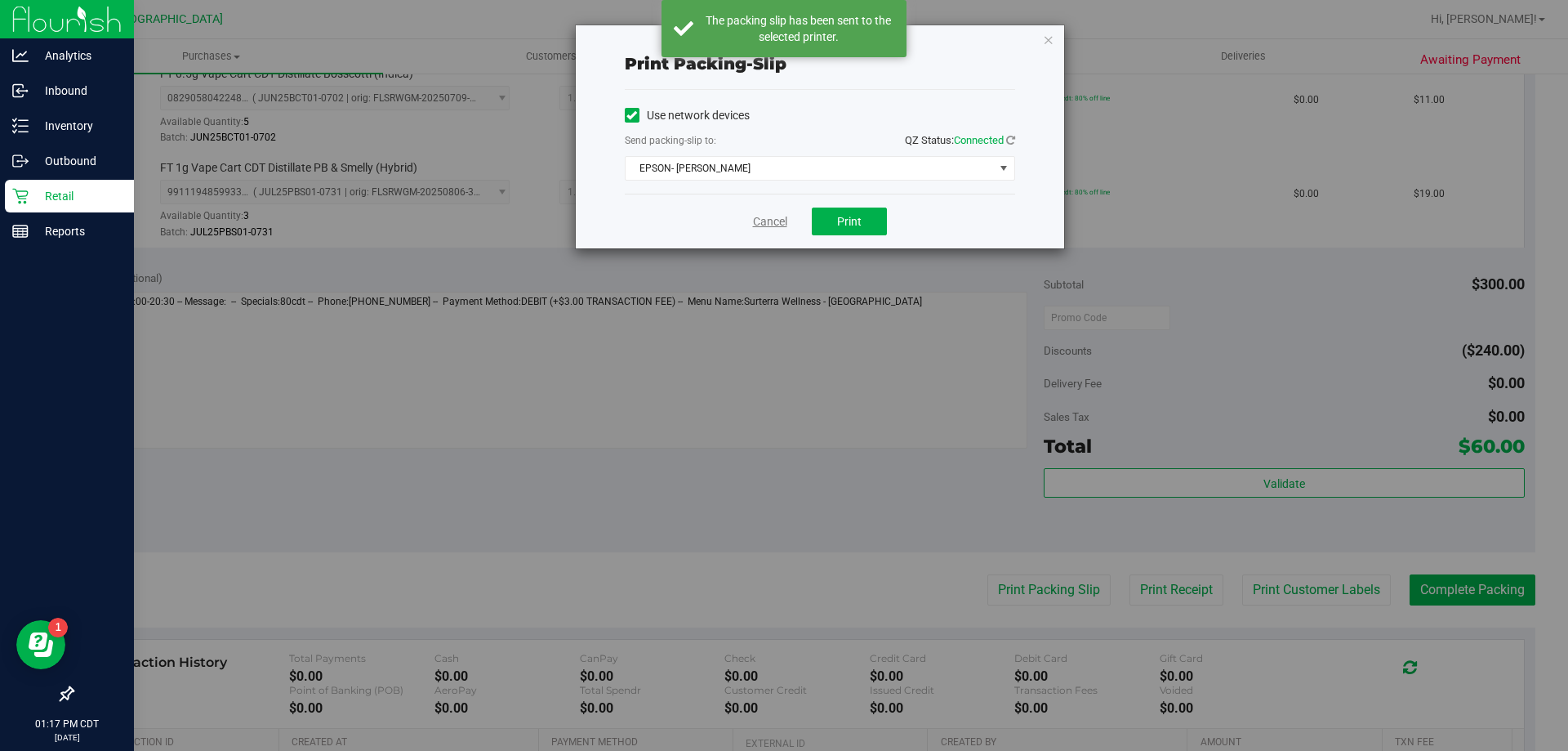
click at [770, 226] on link "Cancel" at bounding box center [770, 222] width 34 height 17
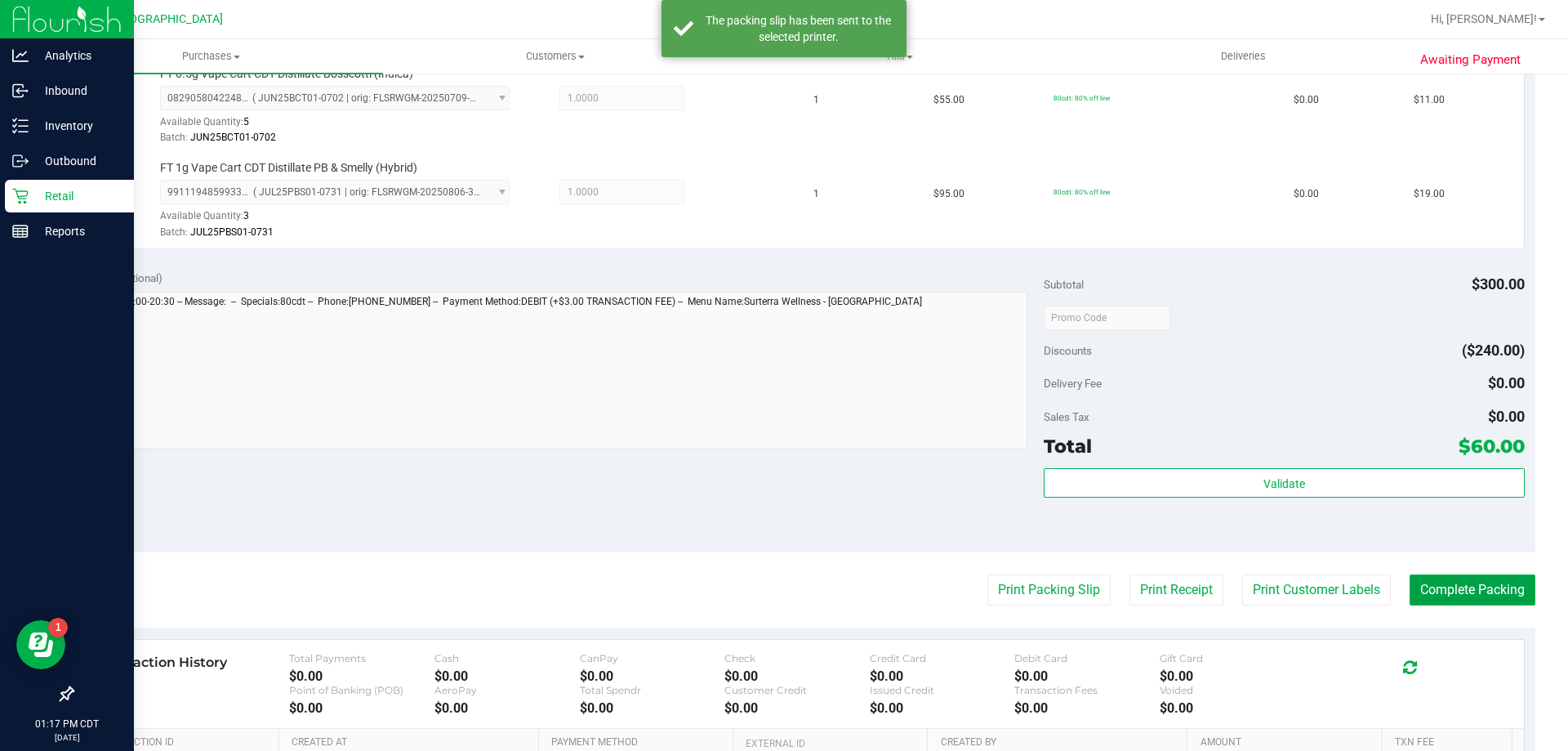
click at [1500, 594] on button "Complete Packing" at bounding box center [1471, 589] width 125 height 31
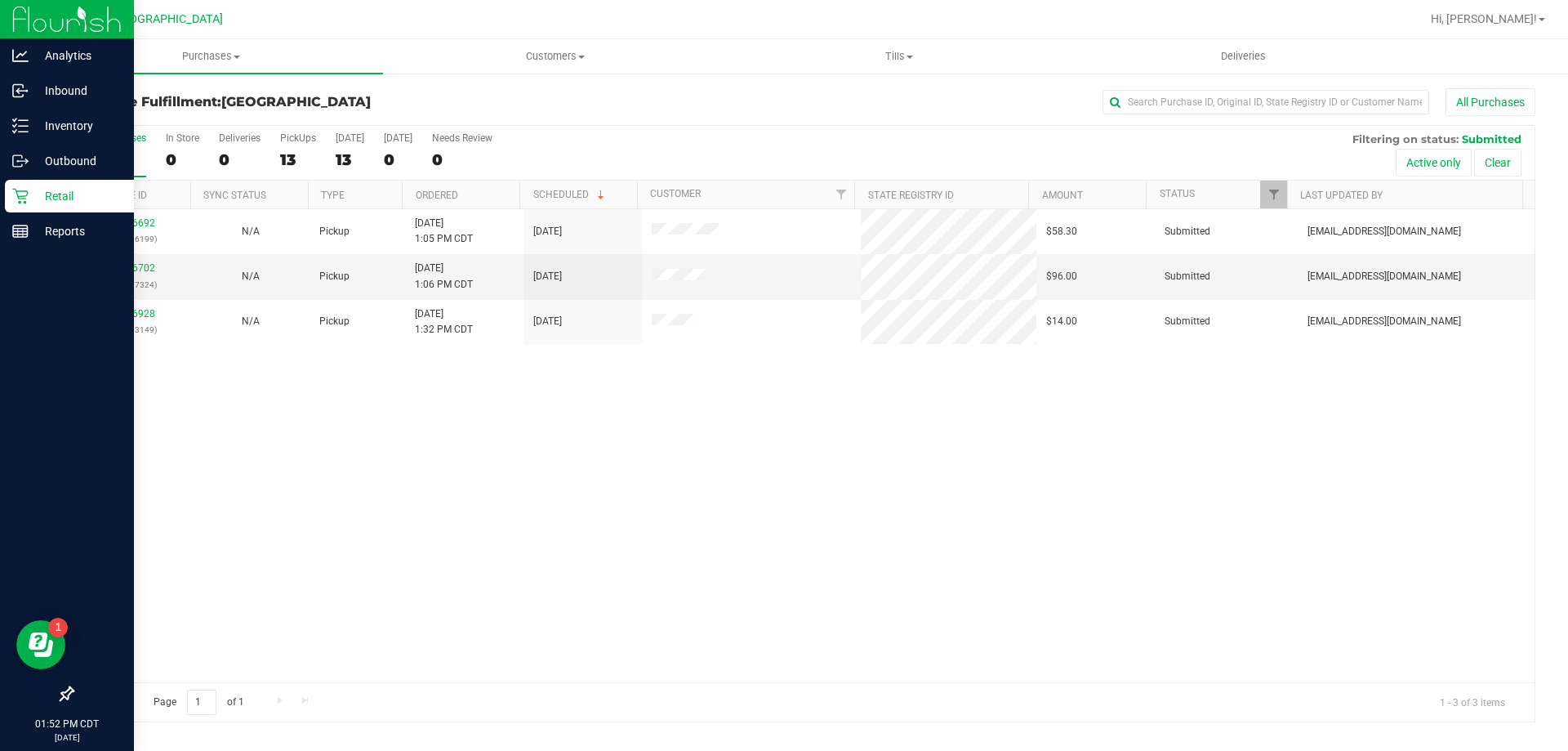
click at [388, 556] on div "11856692 (317496199) N/A Pickup [DATE] 1:05 PM CDT 8/27/2025 $58.30 Submitted […" at bounding box center [804, 446] width 1462 height 473
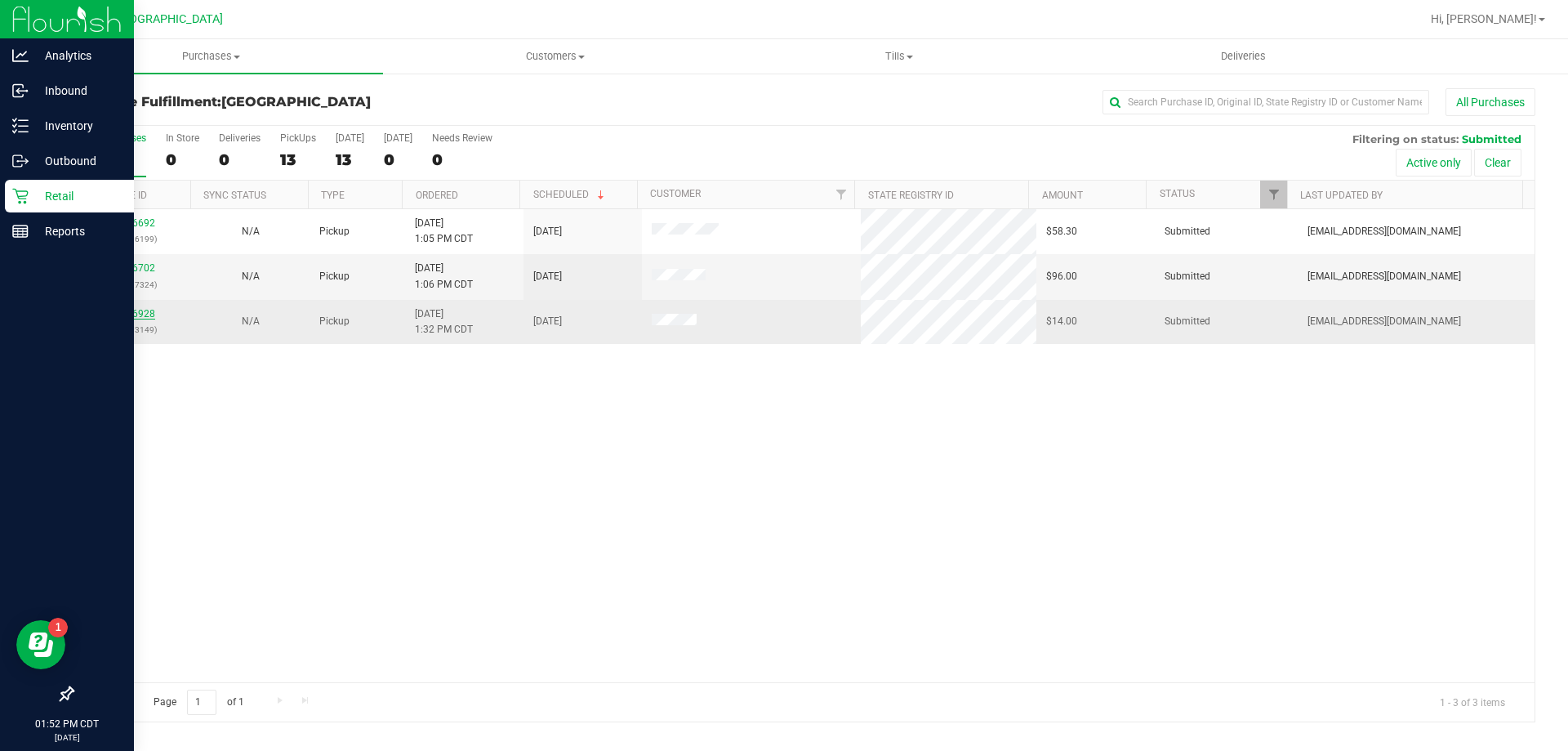
click at [132, 310] on link "11856928" at bounding box center [132, 314] width 46 height 11
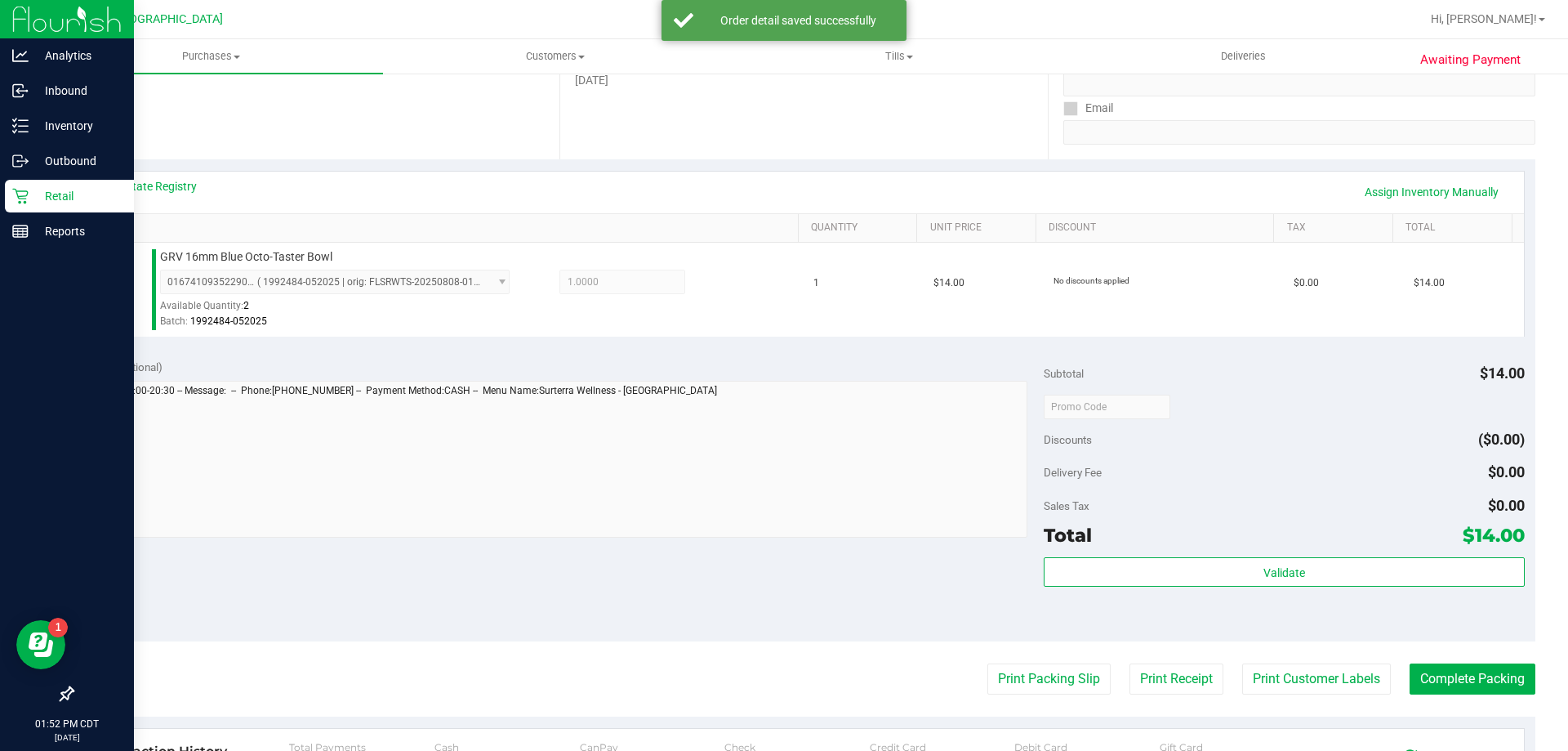
scroll to position [409, 0]
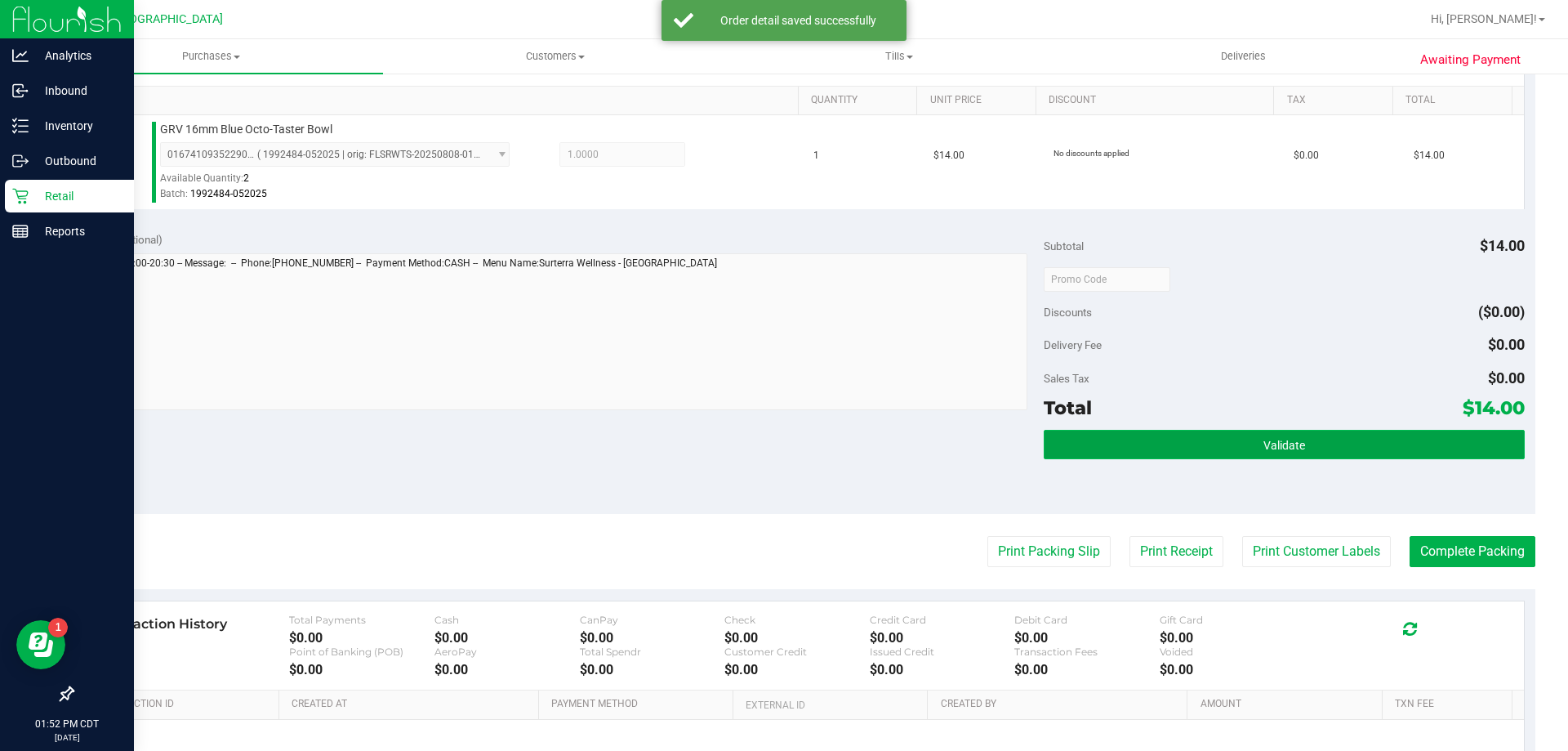
click at [1314, 445] on button "Validate" at bounding box center [1284, 444] width 480 height 30
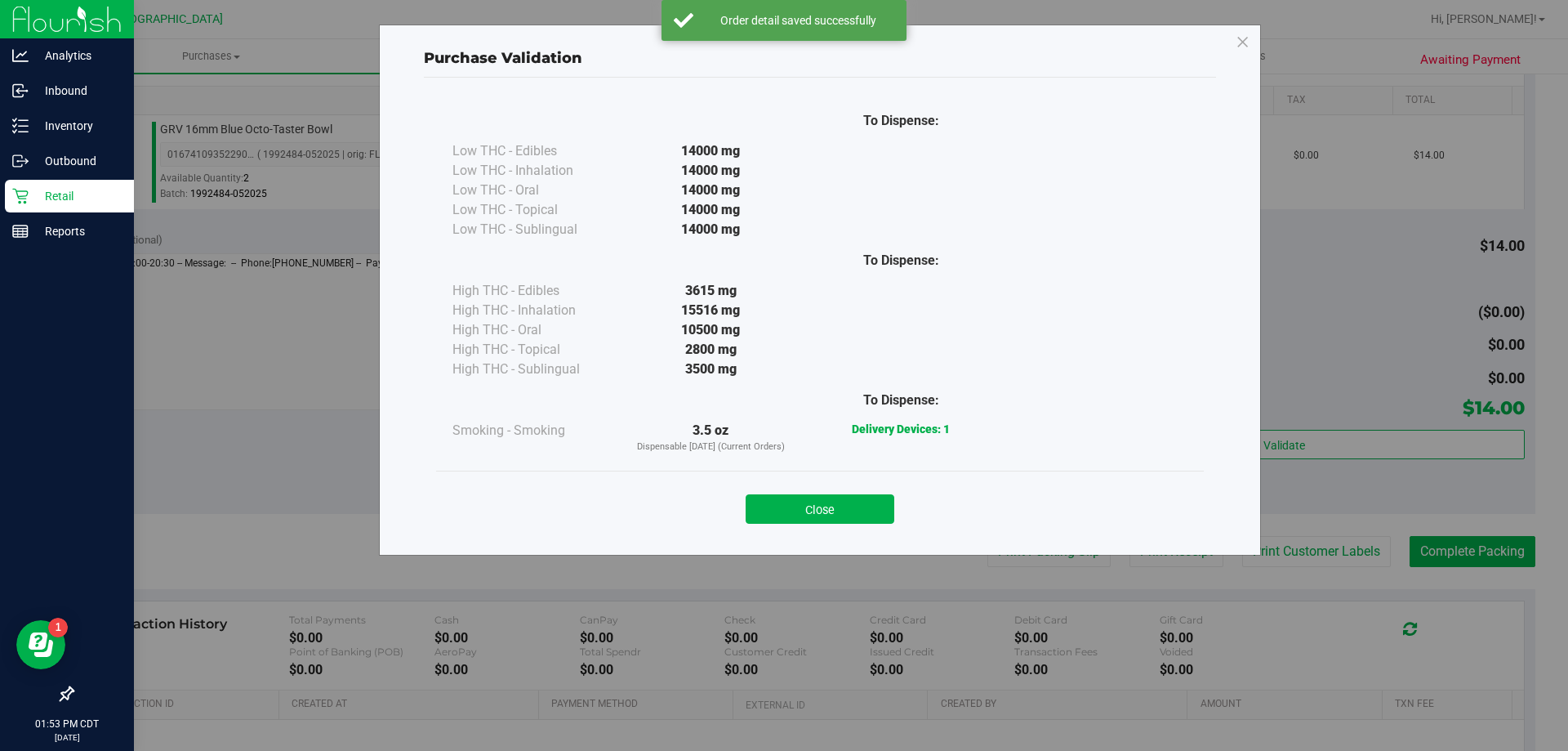
click at [795, 494] on div "Close" at bounding box center [820, 503] width 743 height 41
click at [859, 517] on button "Close" at bounding box center [819, 508] width 148 height 30
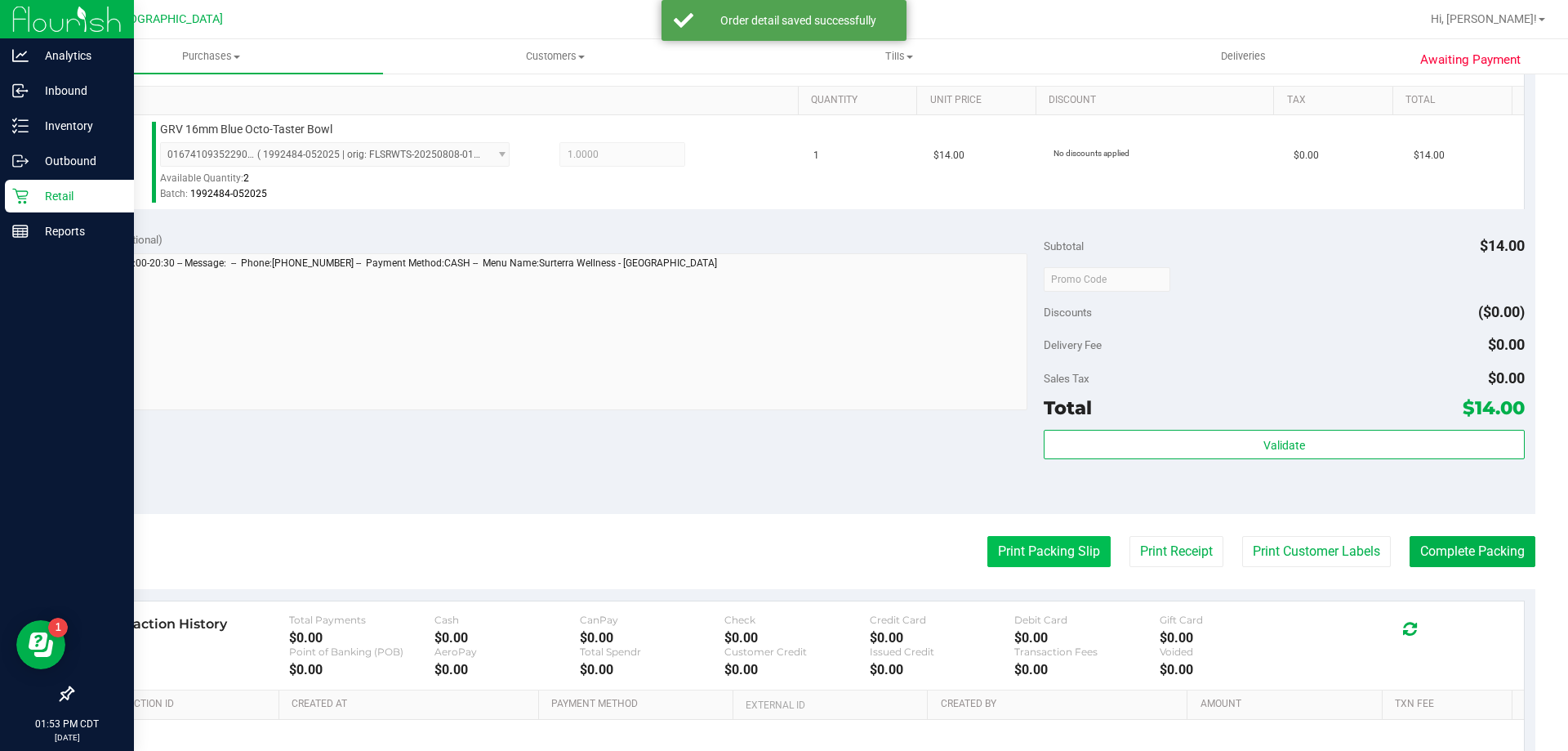
click at [1057, 551] on button "Print Packing Slip" at bounding box center [1049, 551] width 123 height 31
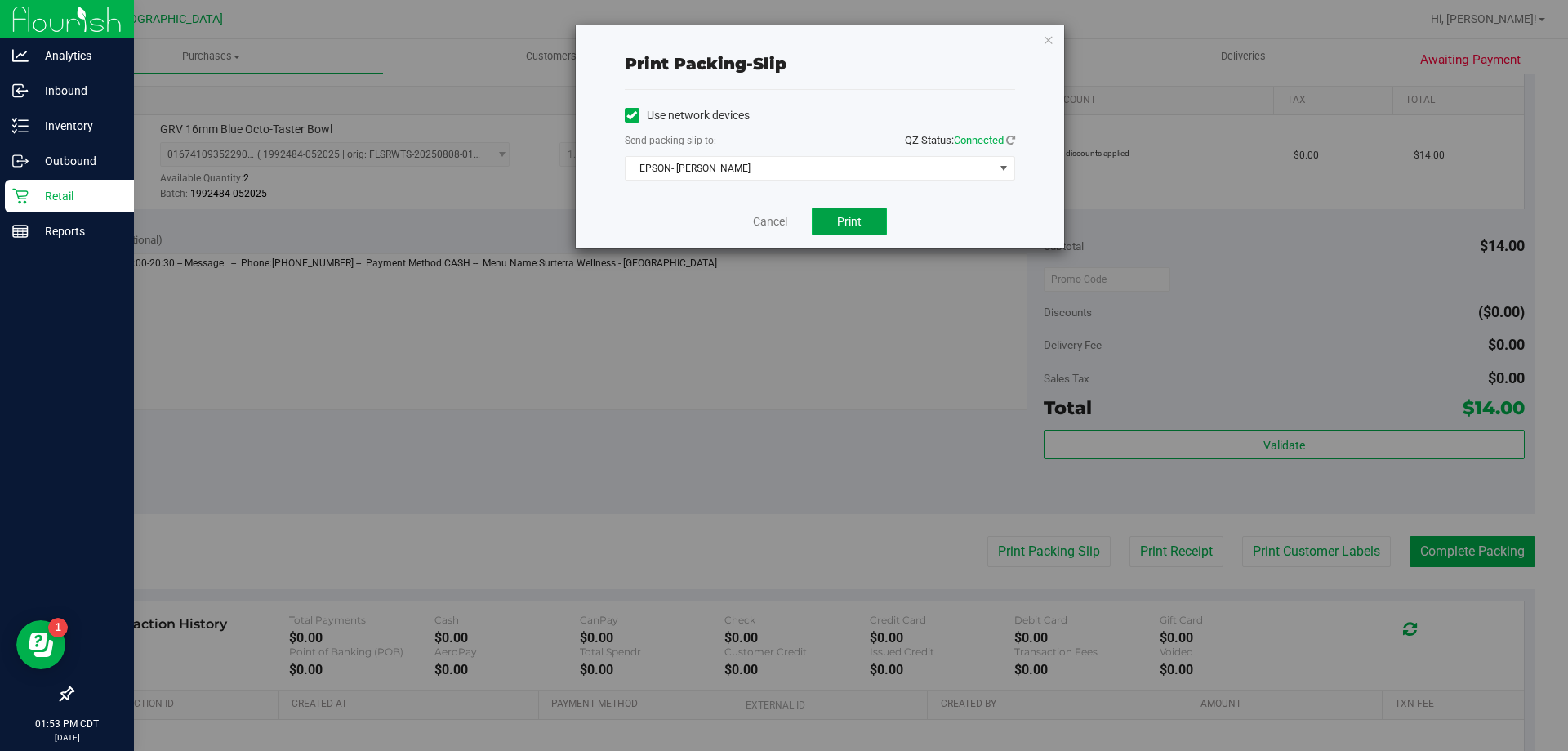
click at [861, 212] on button "Print" at bounding box center [850, 221] width 76 height 28
click at [754, 219] on link "Cancel" at bounding box center [770, 222] width 34 height 17
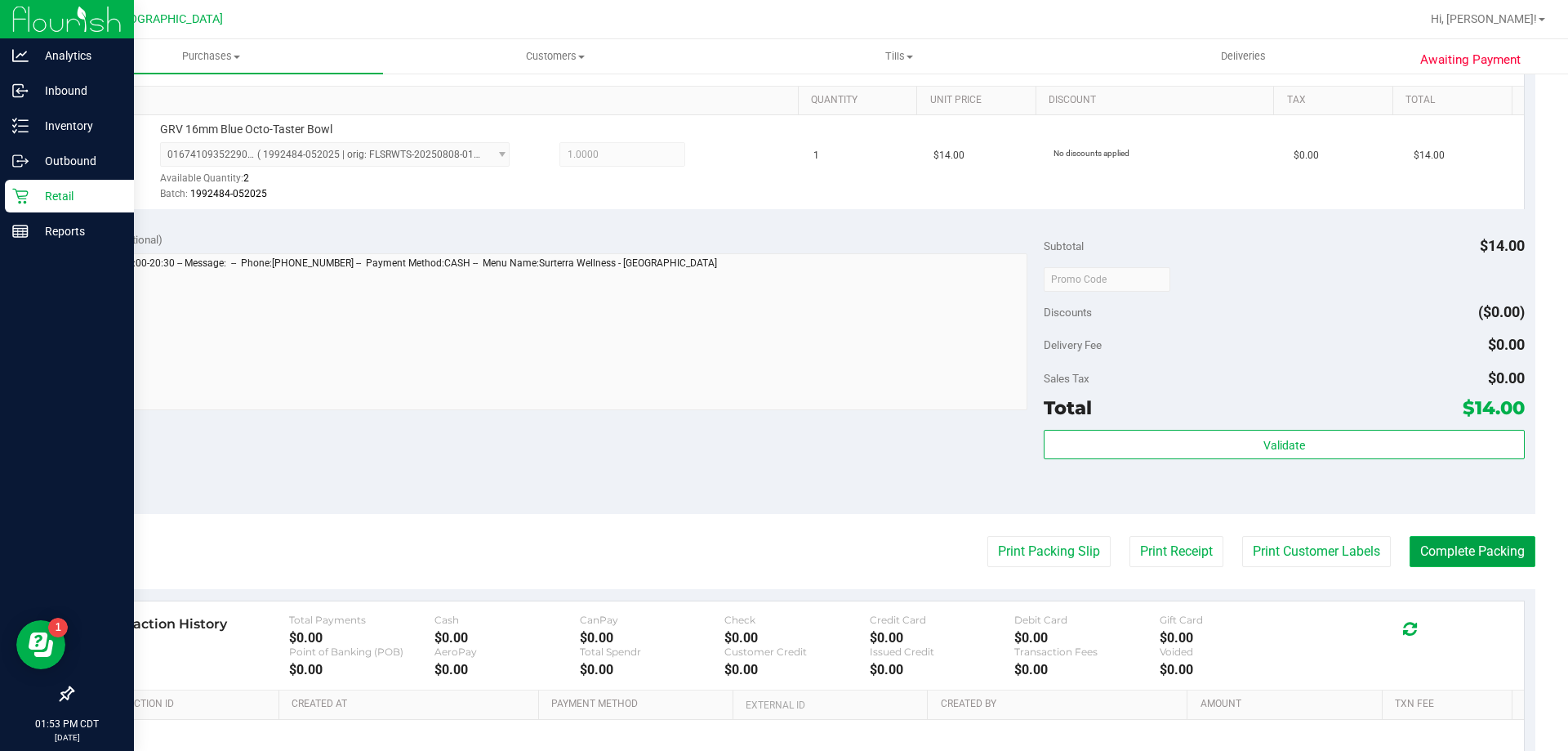
click at [1448, 555] on button "Complete Packing" at bounding box center [1471, 551] width 125 height 31
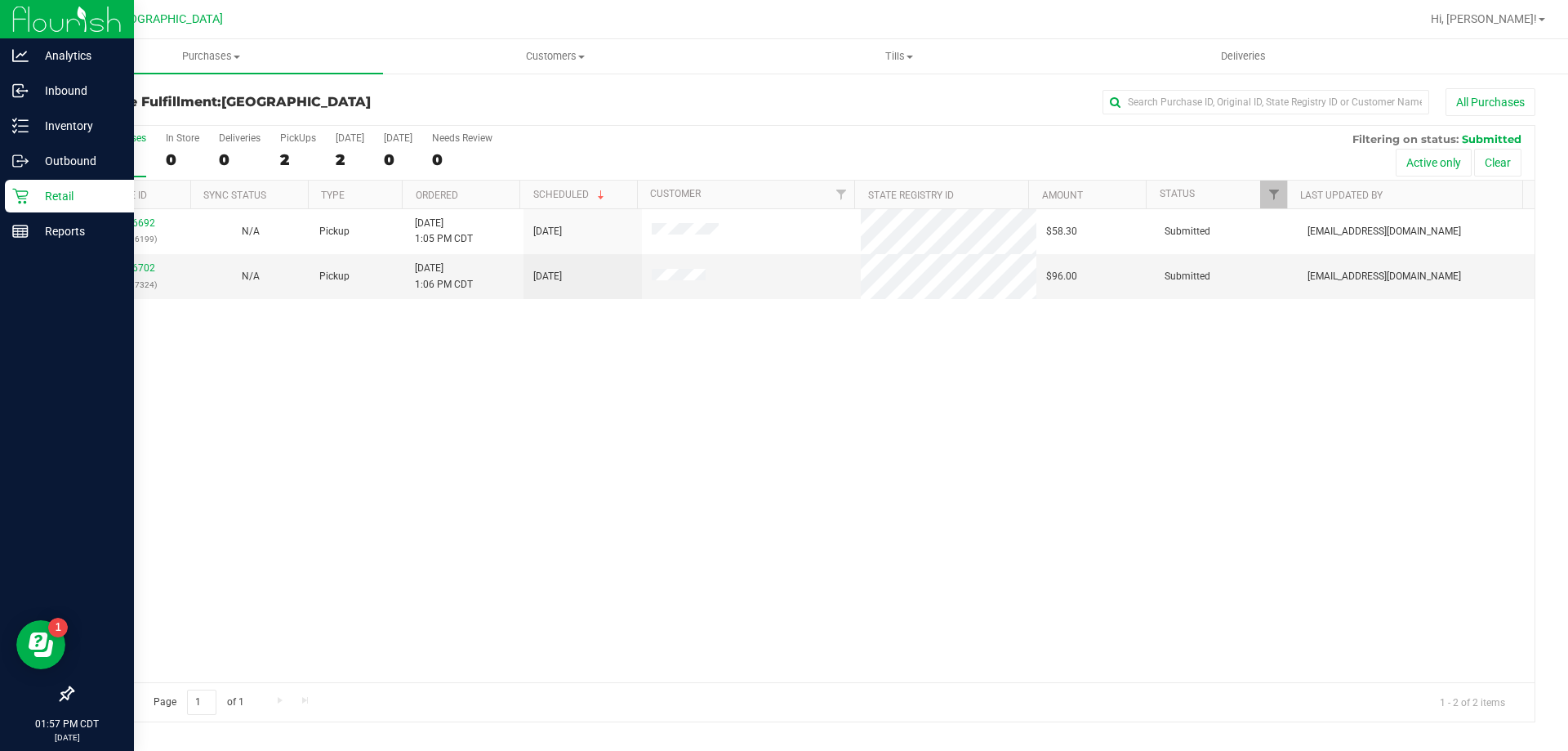
click at [396, 349] on div "11856692 (317496199) N/A Pickup [DATE] 1:05 PM CDT 8/27/2025 $58.30 Submitted […" at bounding box center [804, 446] width 1462 height 473
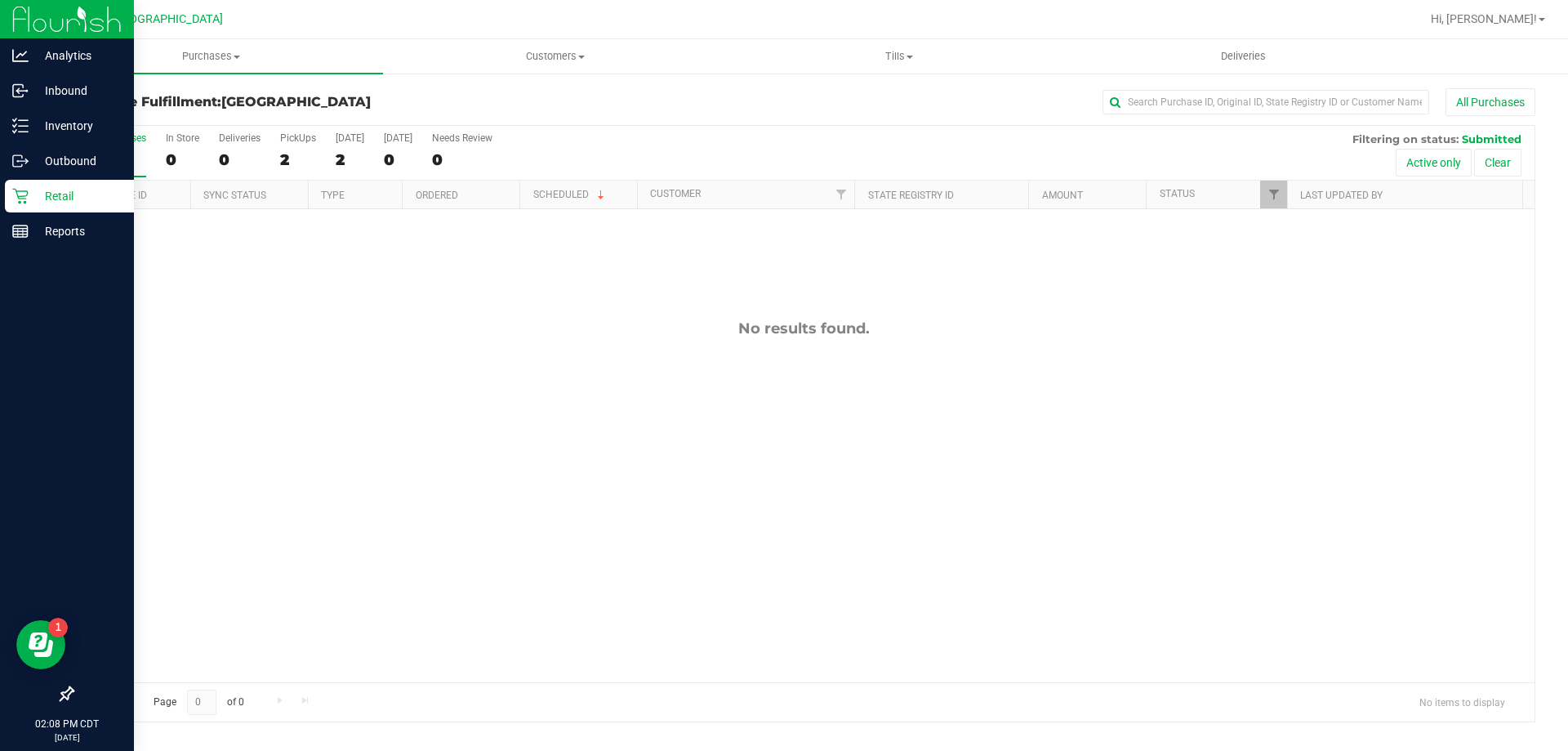
click at [454, 415] on div "No results found." at bounding box center [804, 501] width 1462 height 584
click at [310, 288] on div "No results found." at bounding box center [804, 501] width 1462 height 584
click at [493, 453] on div "No results found." at bounding box center [804, 501] width 1462 height 584
click at [587, 232] on div "No results found." at bounding box center [804, 501] width 1462 height 584
drag, startPoint x: 39, startPoint y: 231, endPoint x: 55, endPoint y: 234, distance: 16.3
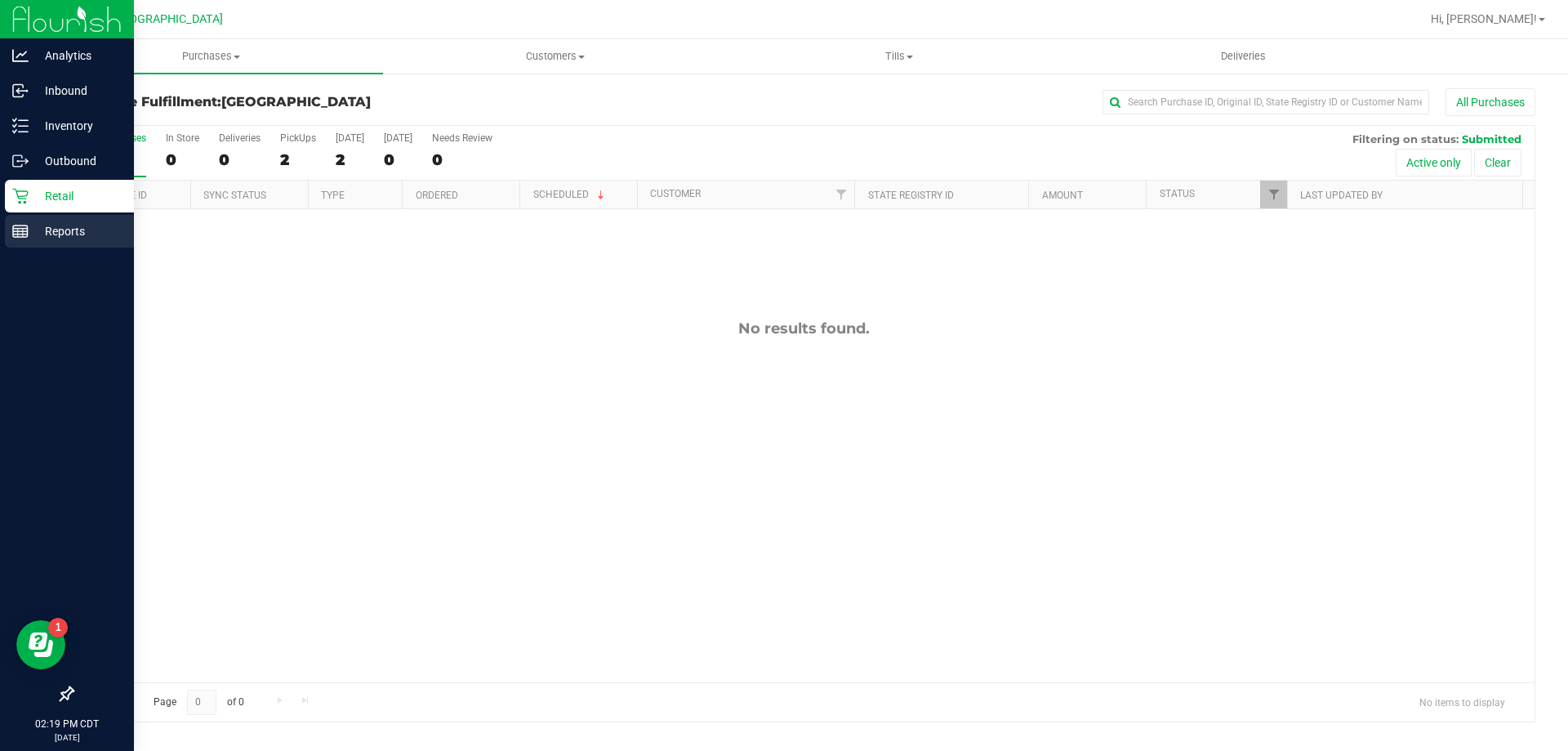
click at [40, 231] on p "Reports" at bounding box center [77, 231] width 98 height 19
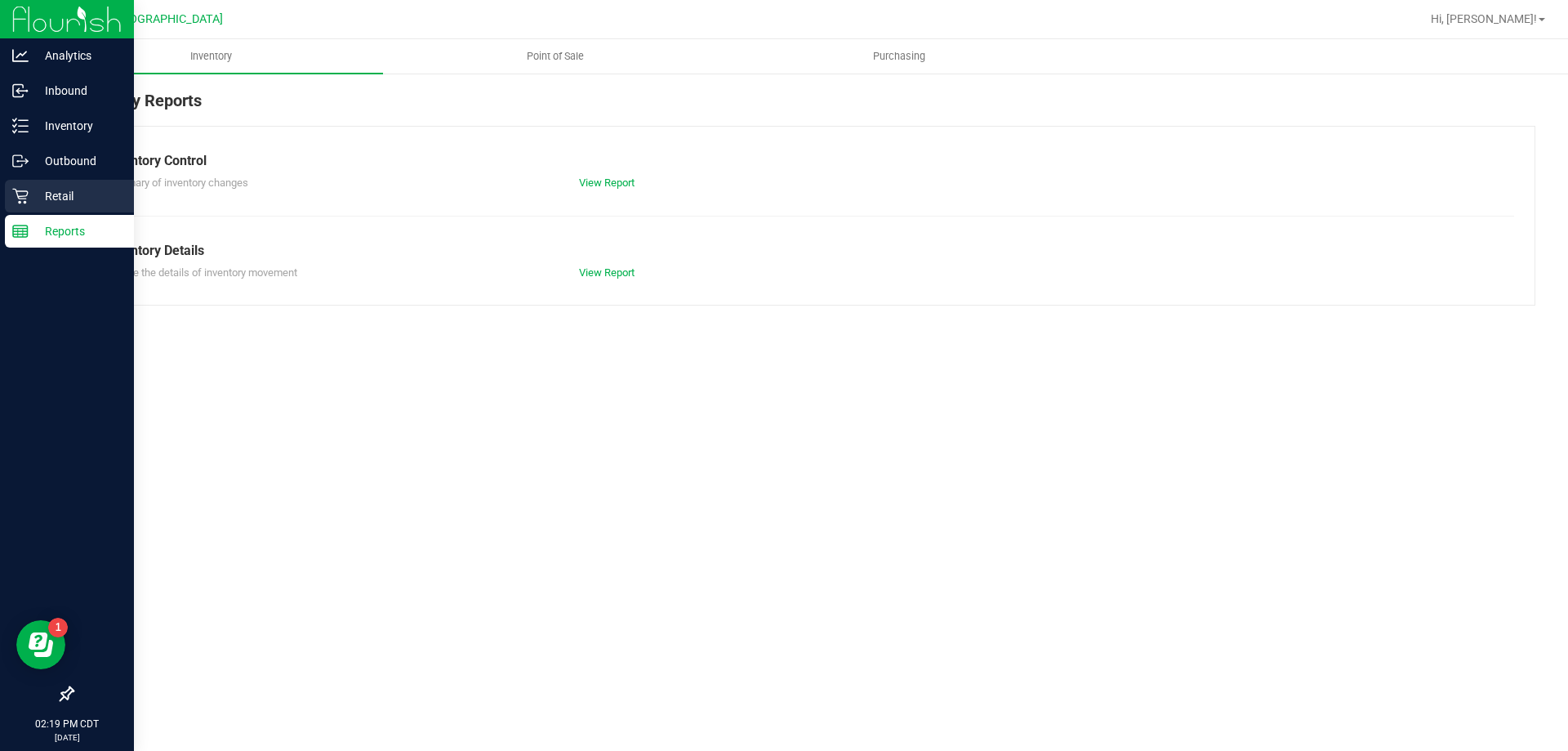
click at [30, 182] on div "Retail" at bounding box center [69, 196] width 129 height 33
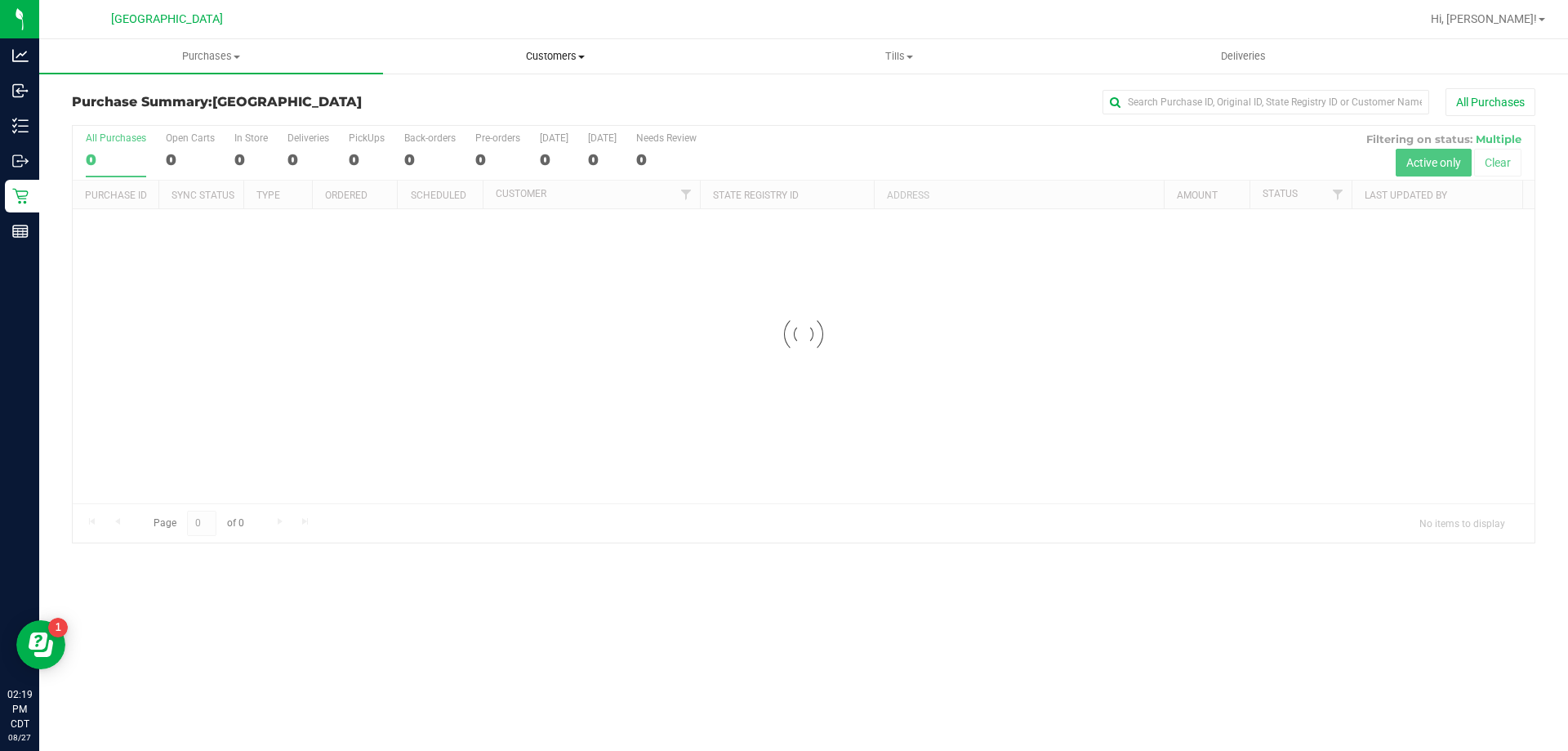
click at [544, 56] on span "Customers" at bounding box center [555, 55] width 342 height 14
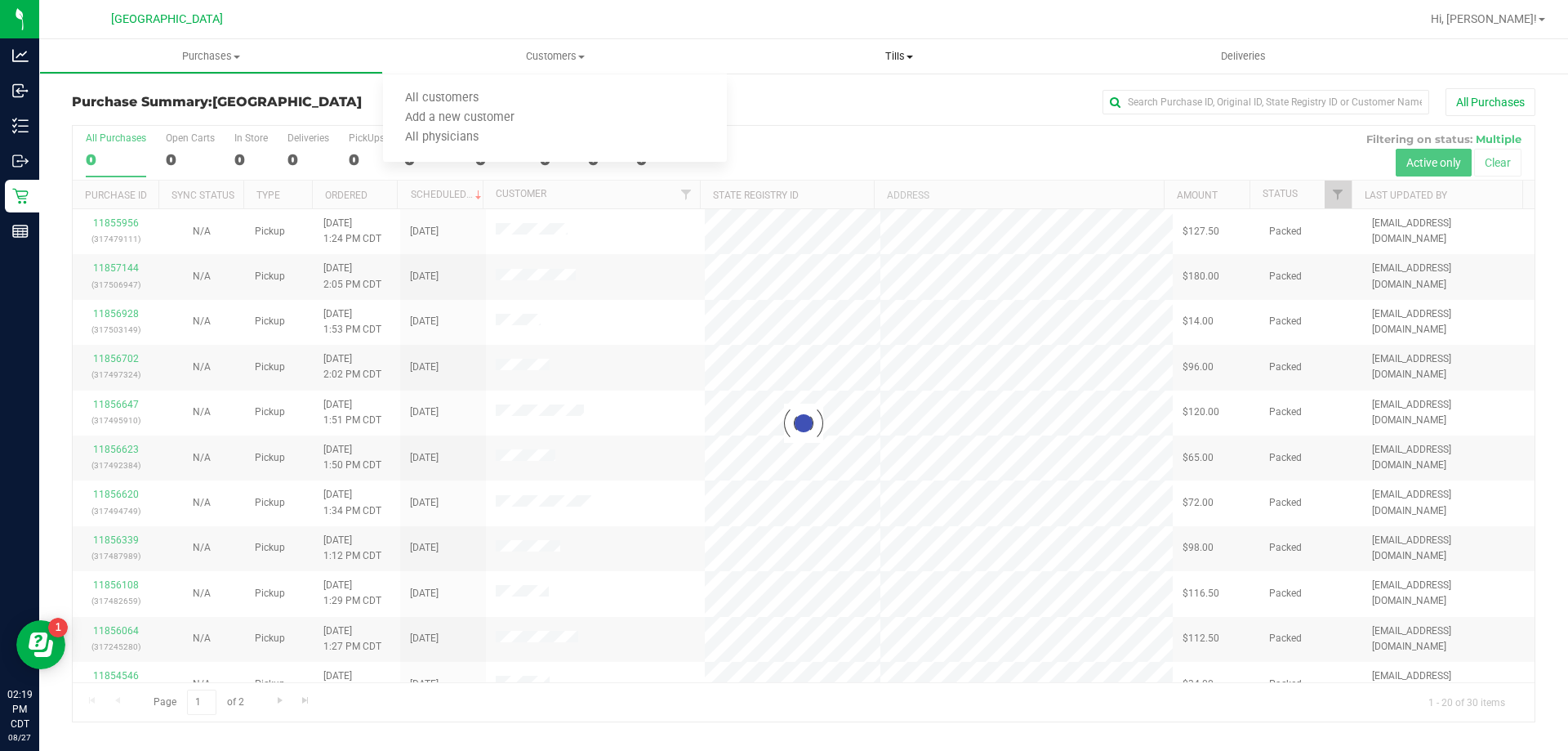
click at [891, 58] on span "Tills" at bounding box center [899, 55] width 342 height 14
click at [872, 101] on li "Manage tills" at bounding box center [898, 99] width 343 height 19
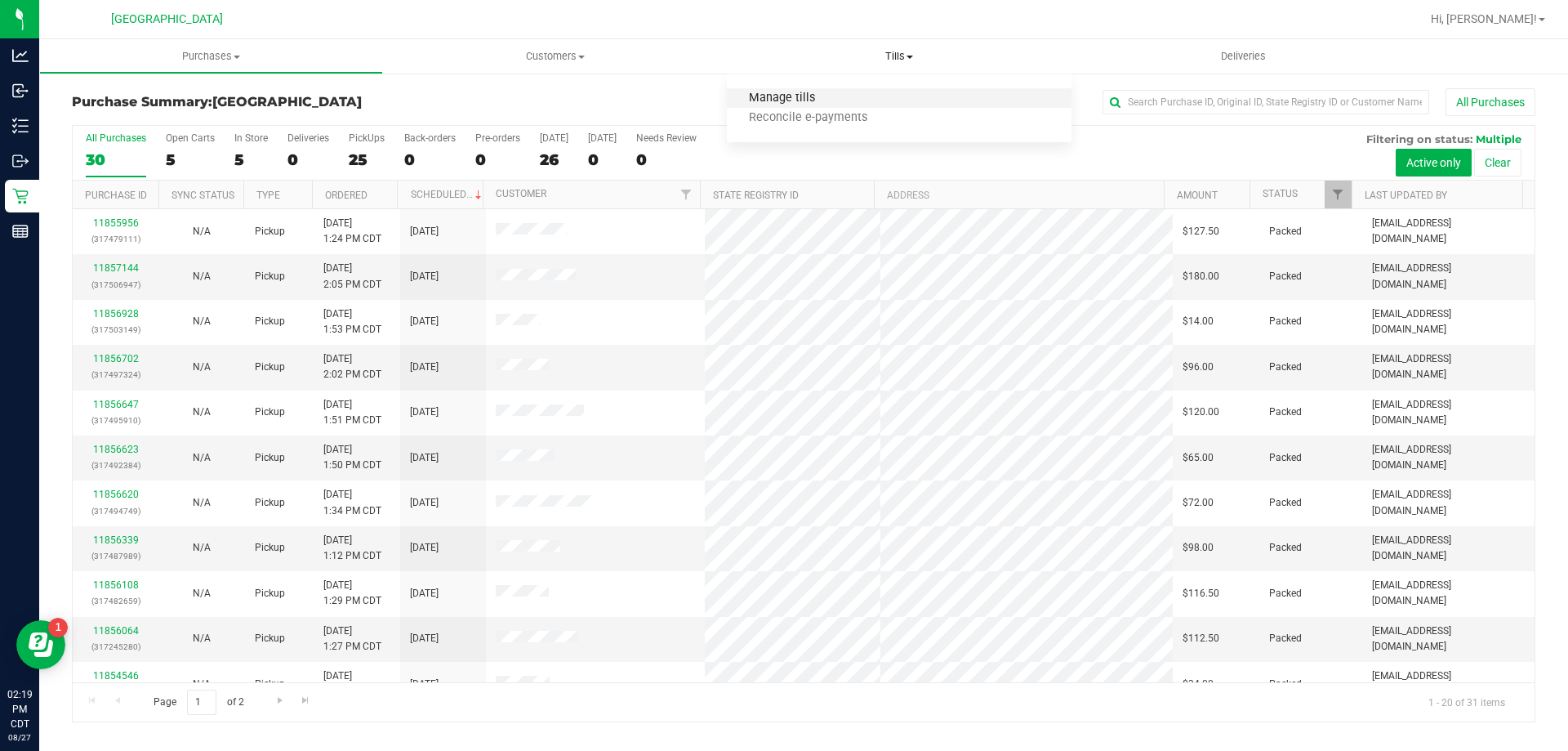
click at [796, 98] on span "Manage tills" at bounding box center [782, 99] width 110 height 14
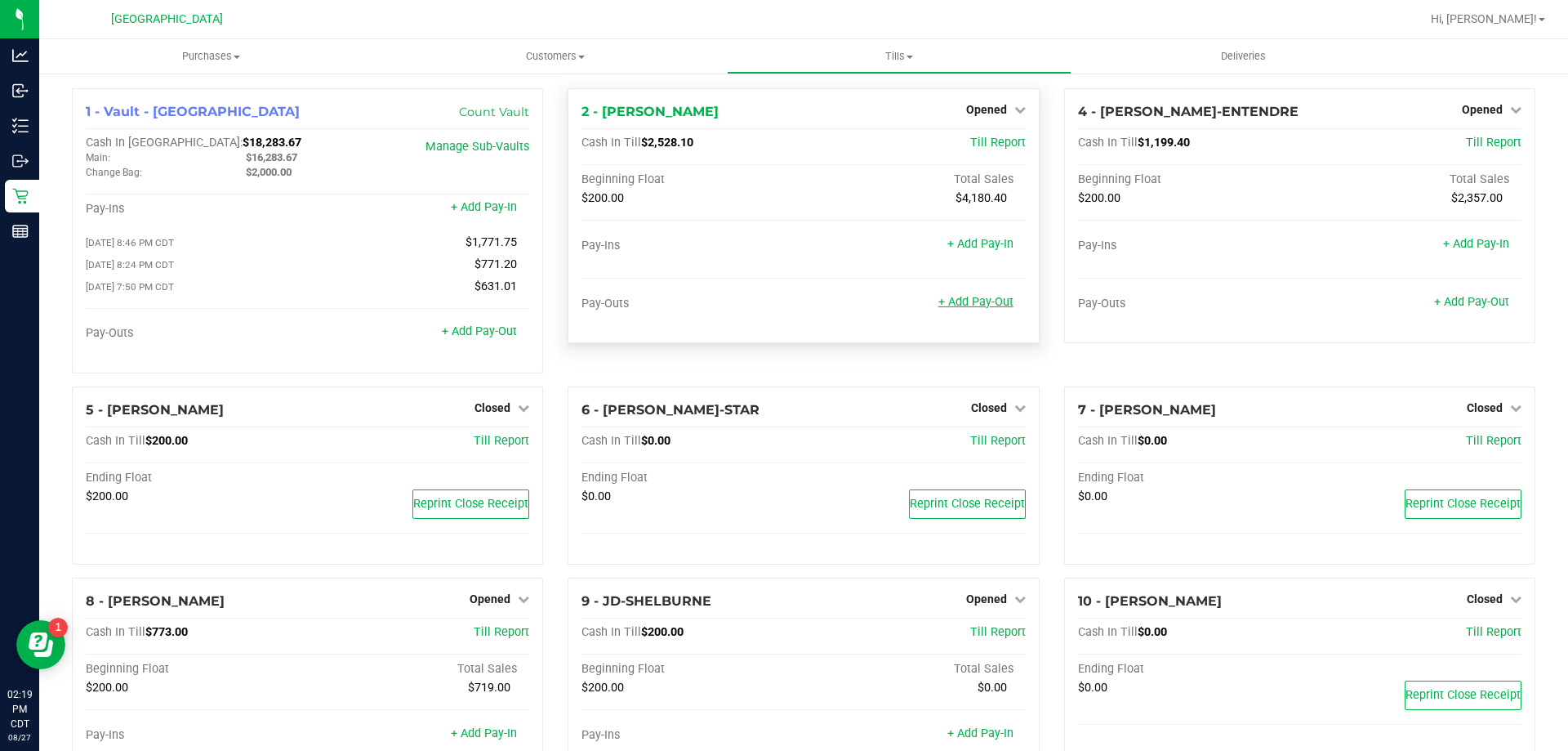
click at [955, 297] on link "+ Add Pay-Out" at bounding box center [976, 301] width 76 height 14
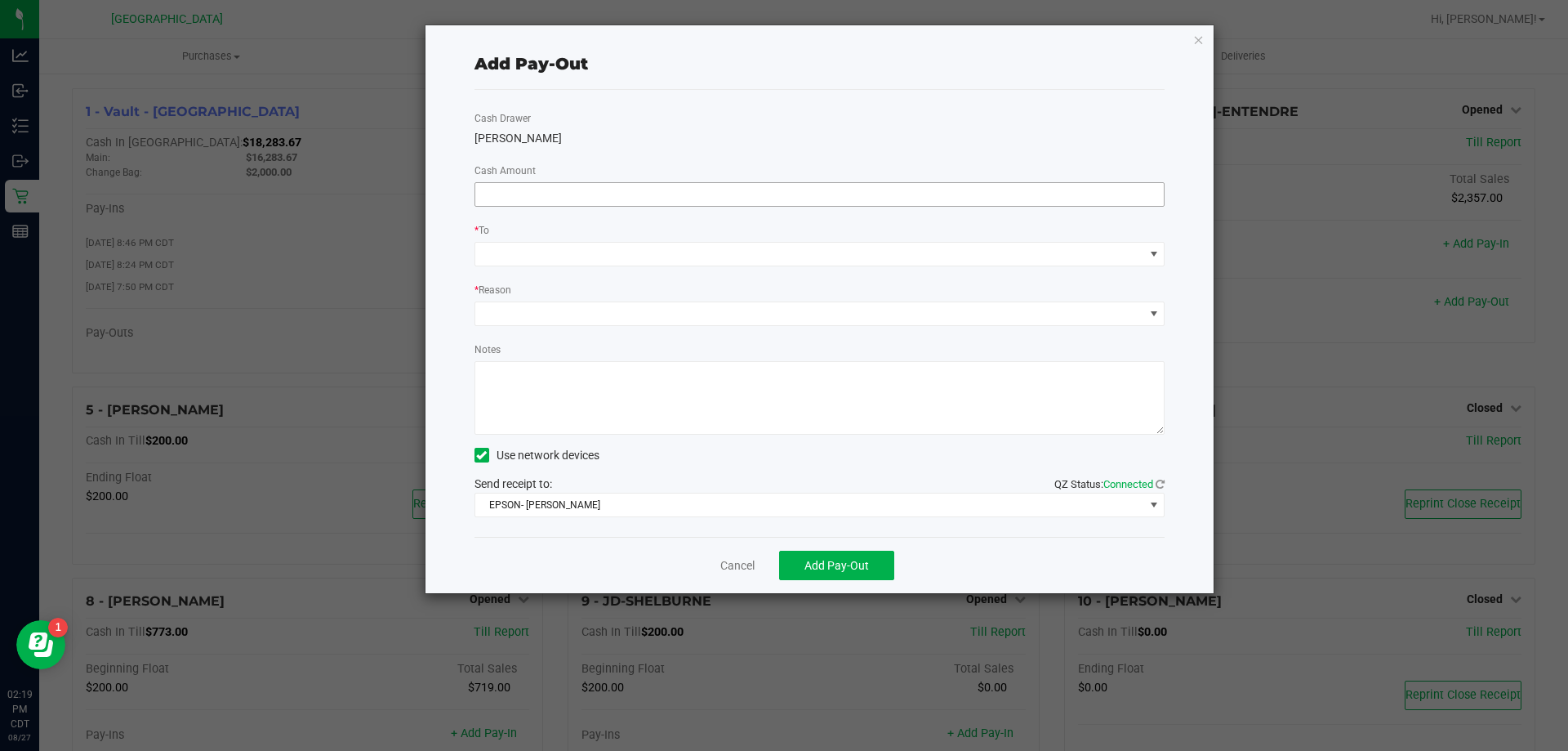
drag, startPoint x: 628, startPoint y: 170, endPoint x: 623, endPoint y: 198, distance: 28.4
click at [625, 176] on div "Cash Drawer [PERSON_NAME] Cash Amount * To * Reason Notes Use network devices S…" at bounding box center [820, 313] width 691 height 447
click at [623, 198] on input at bounding box center [820, 194] width 690 height 23
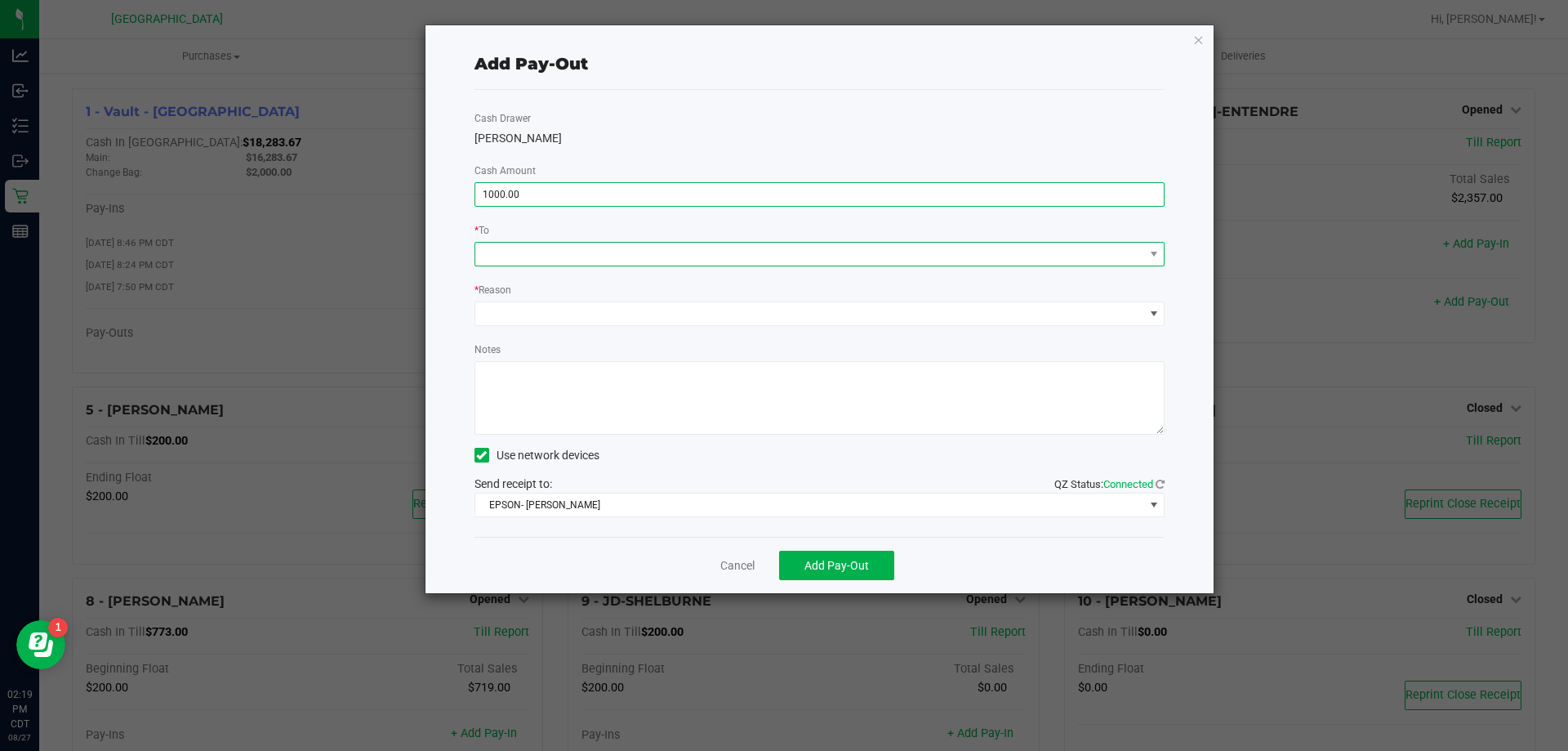
type input "$1,000.00"
click at [619, 252] on span at bounding box center [809, 254] width 669 height 23
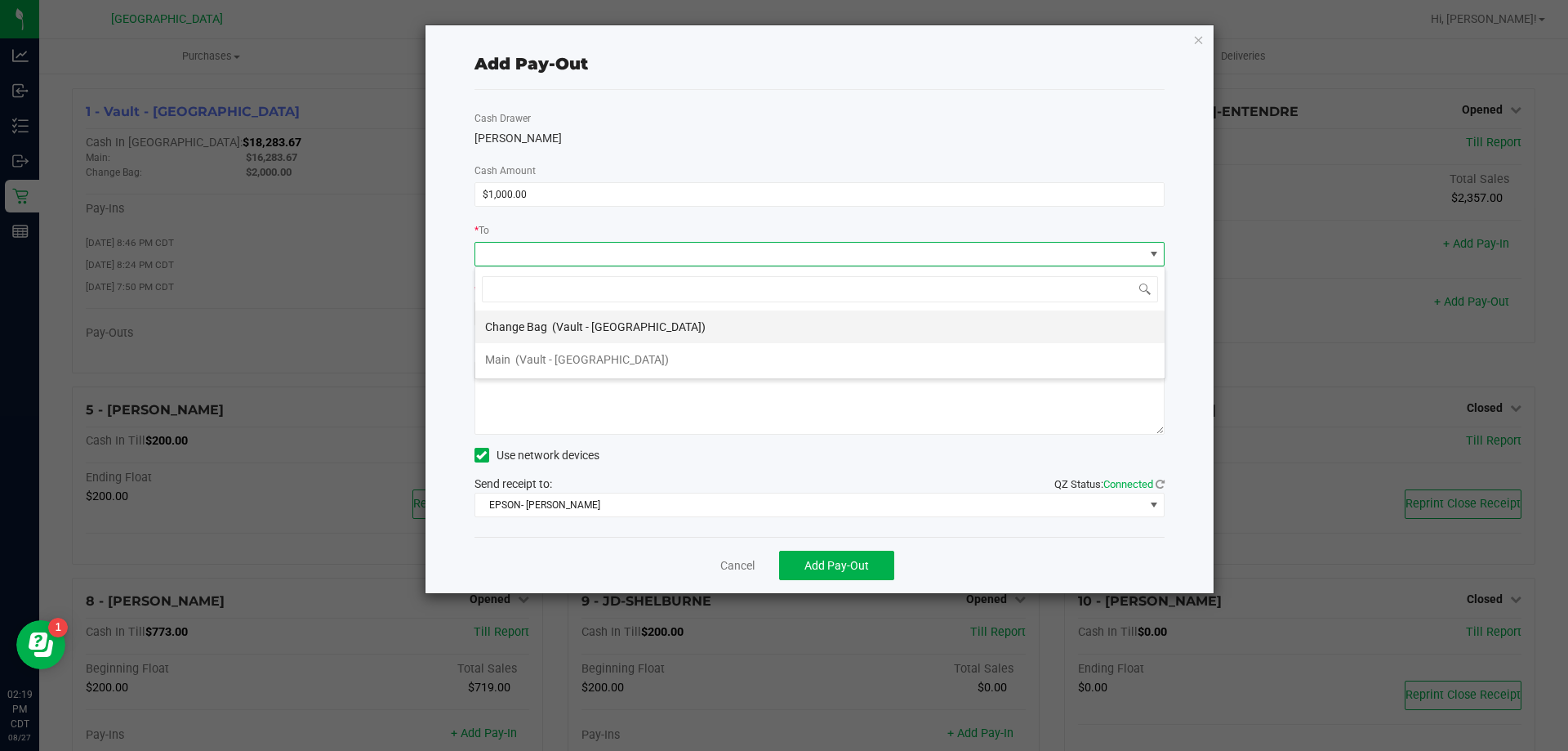
scroll to position [25, 690]
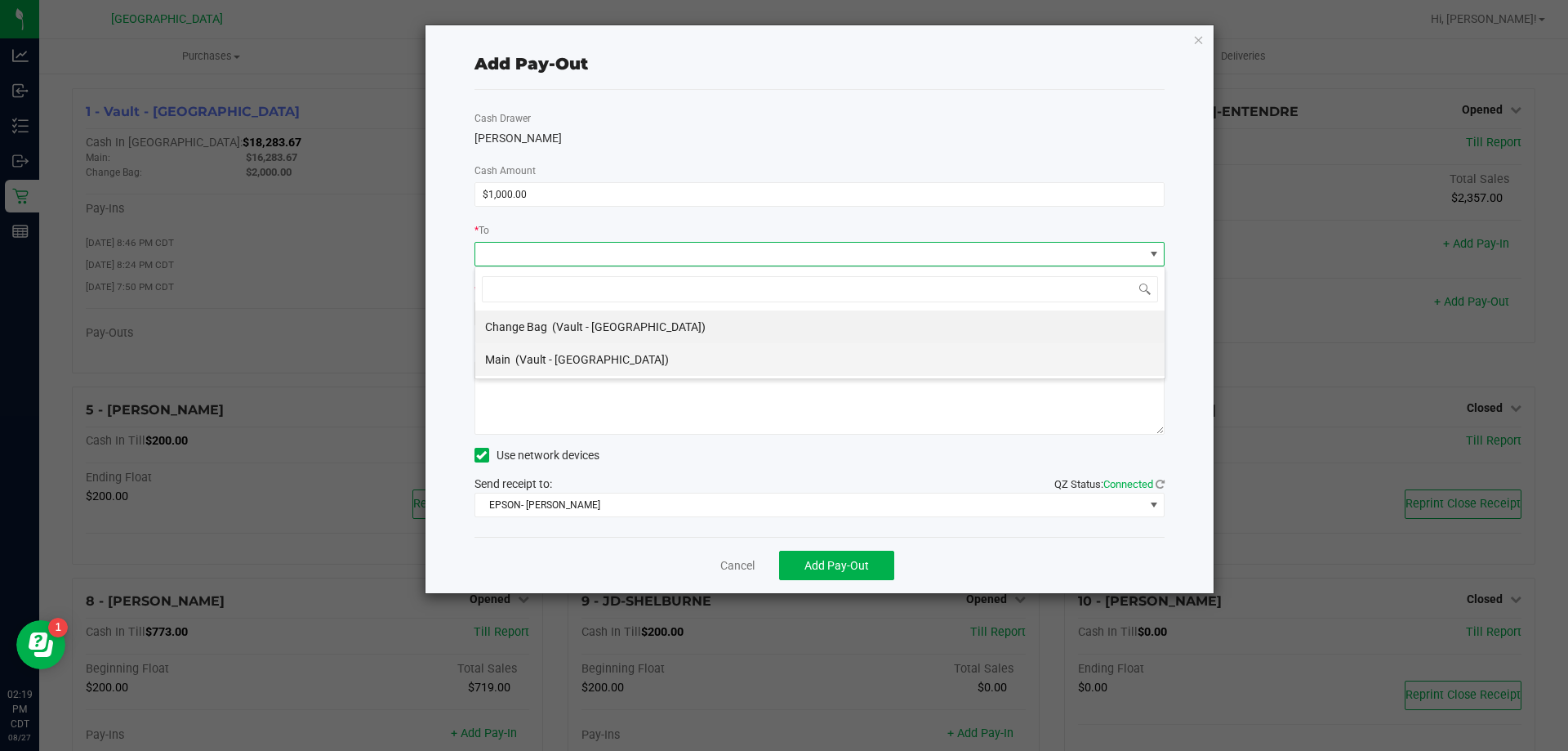
click at [606, 359] on span "(Vault - [GEOGRAPHIC_DATA])" at bounding box center [592, 360] width 153 height 13
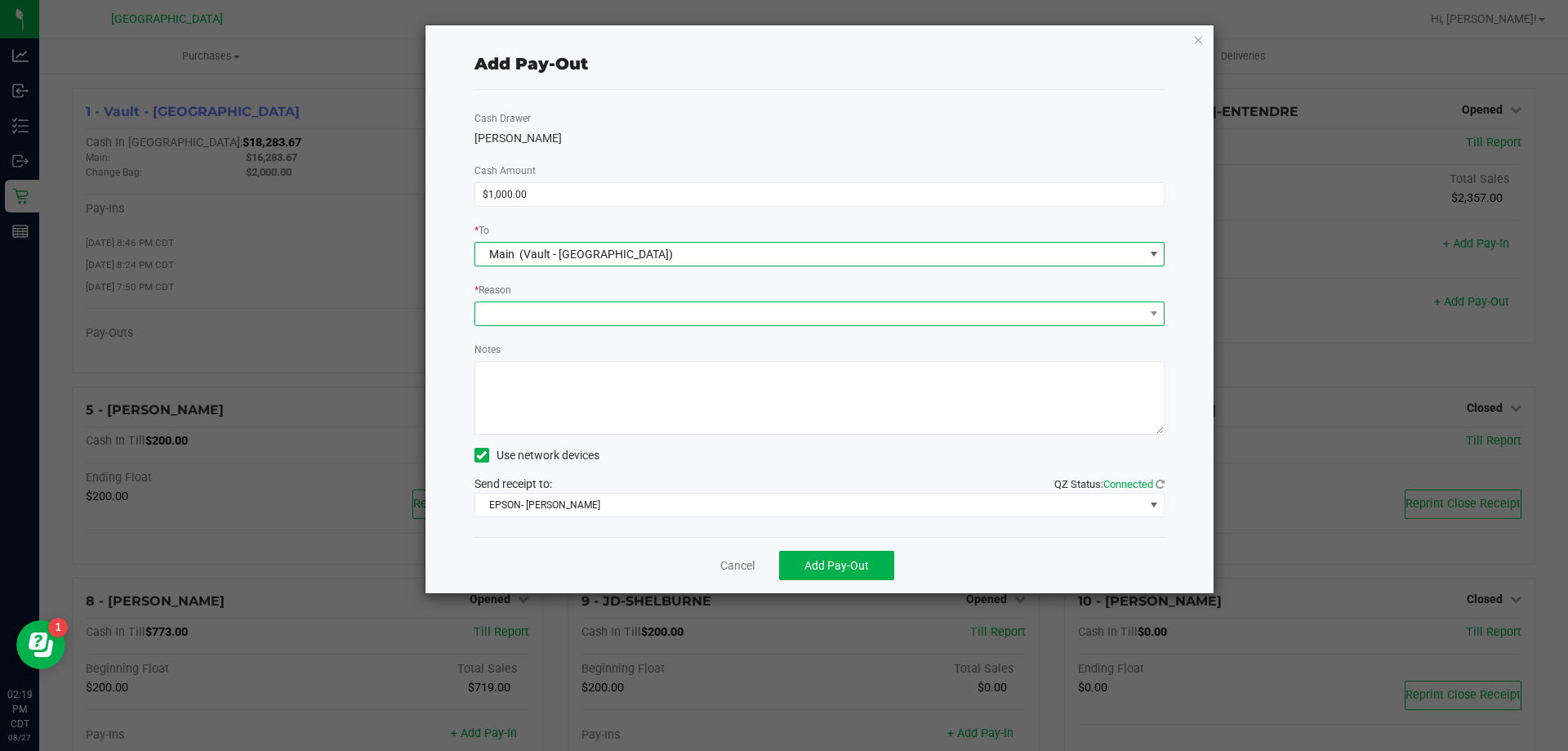
drag, startPoint x: 597, startPoint y: 321, endPoint x: 596, endPoint y: 307, distance: 14.0
click at [597, 317] on span at bounding box center [809, 314] width 669 height 23
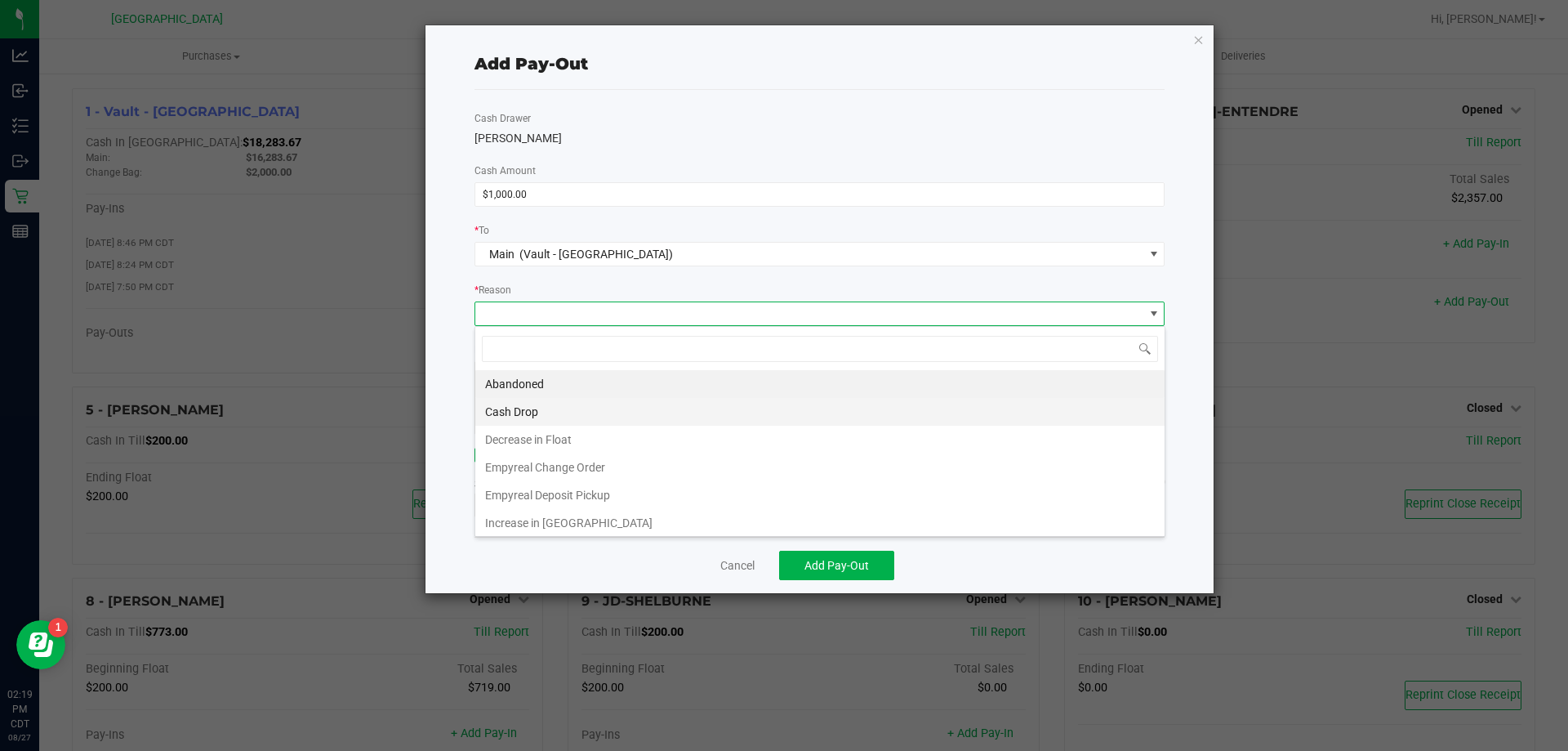
click at [589, 416] on li "Cash Drop" at bounding box center [820, 411] width 690 height 28
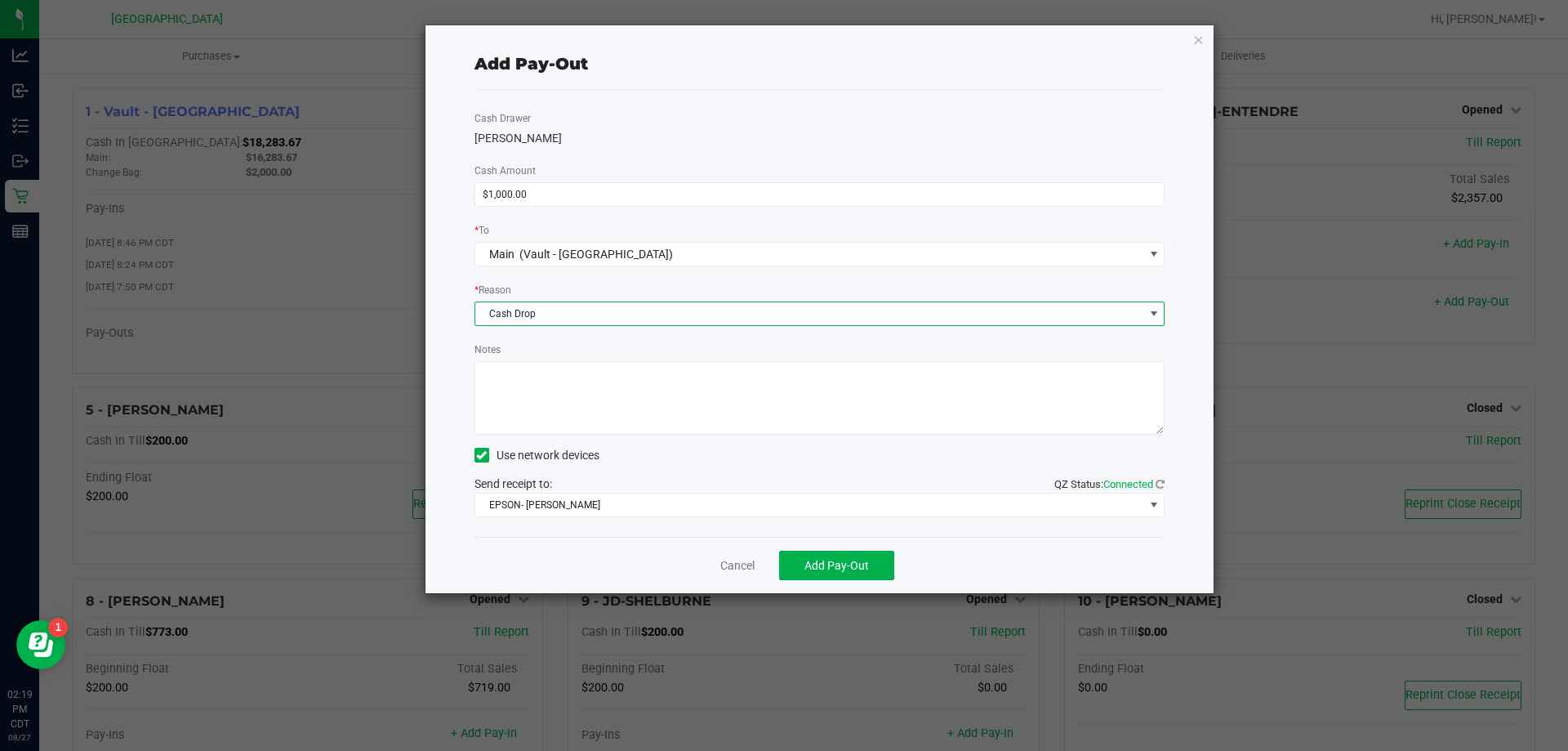
click at [581, 383] on textarea "Notes" at bounding box center [820, 397] width 691 height 74
type textarea "1000.00"
click at [851, 570] on span "Add Pay-Out" at bounding box center [836, 565] width 64 height 13
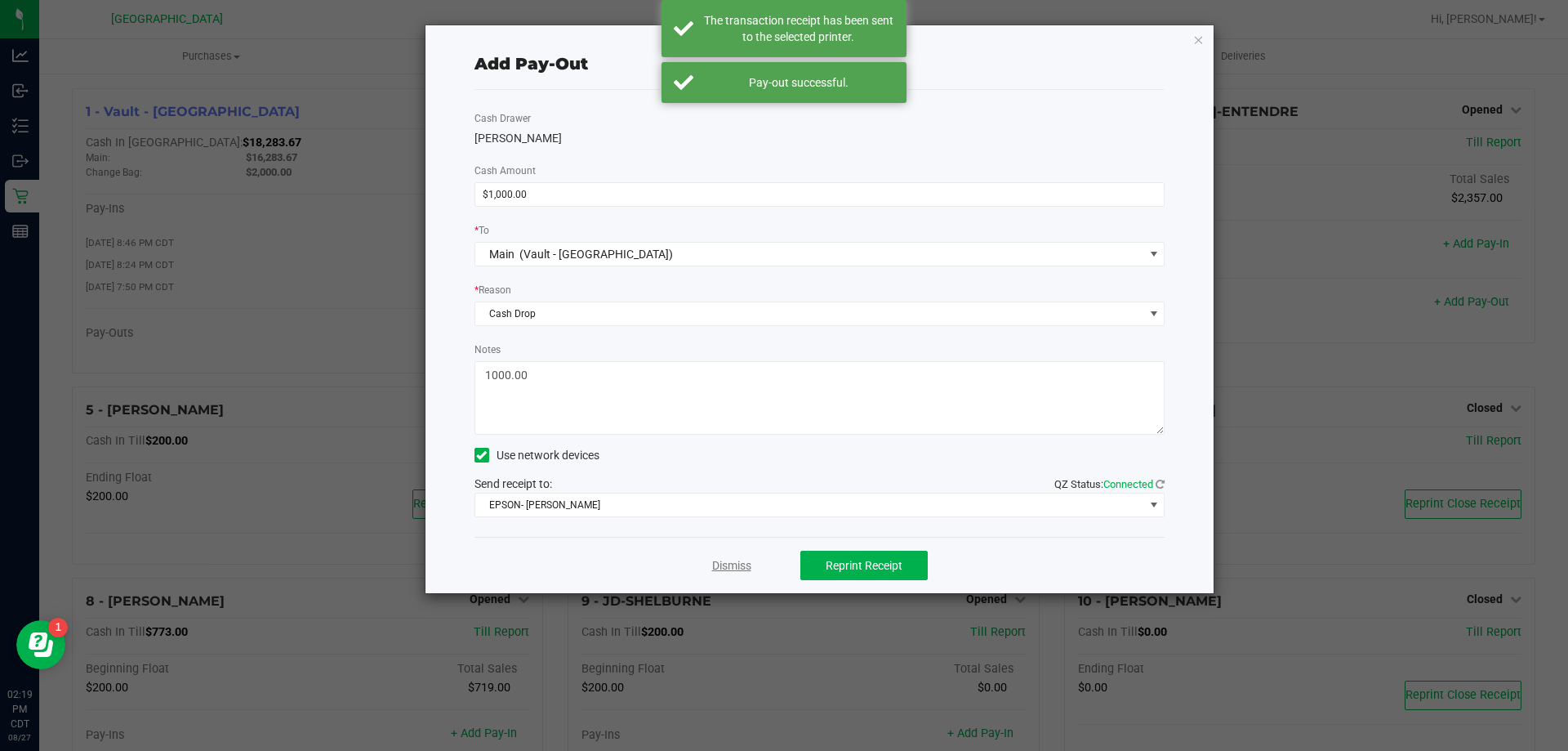
click at [733, 563] on link "Dismiss" at bounding box center [731, 565] width 39 height 17
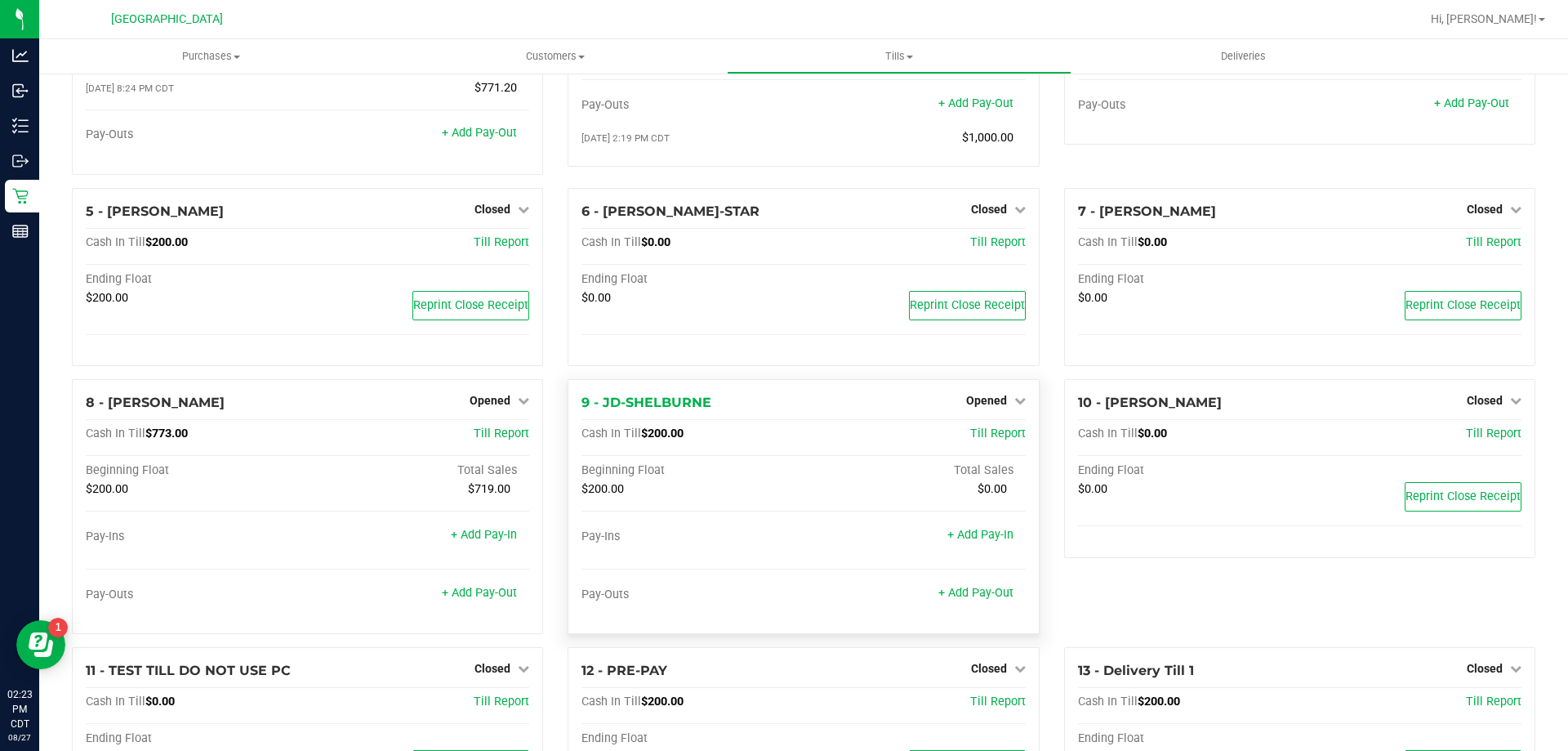
scroll to position [0, 0]
